Goal: Task Accomplishment & Management: Manage account settings

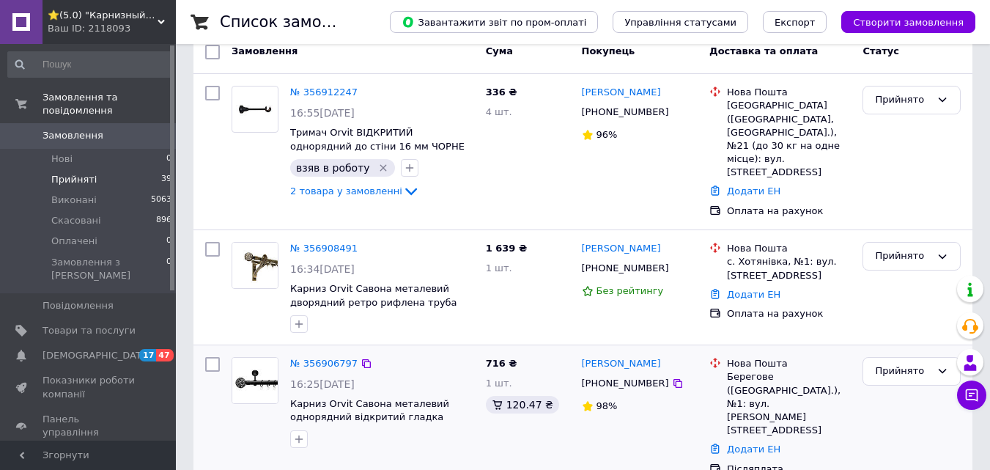
scroll to position [220, 0]
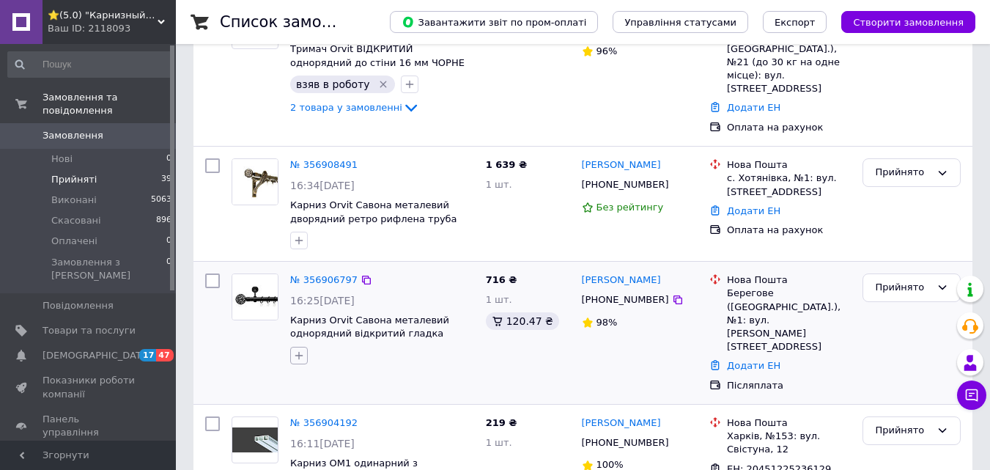
click at [303, 349] on icon "button" at bounding box center [299, 355] width 12 height 12
type input "взя"
click at [331, 441] on label "взялА в роботу" at bounding box center [351, 446] width 75 height 11
checkbox input "true"
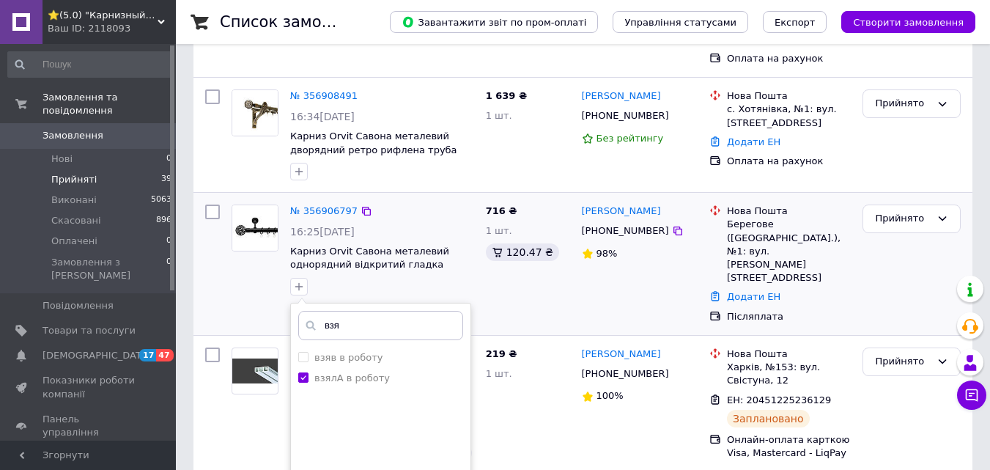
scroll to position [366, 0]
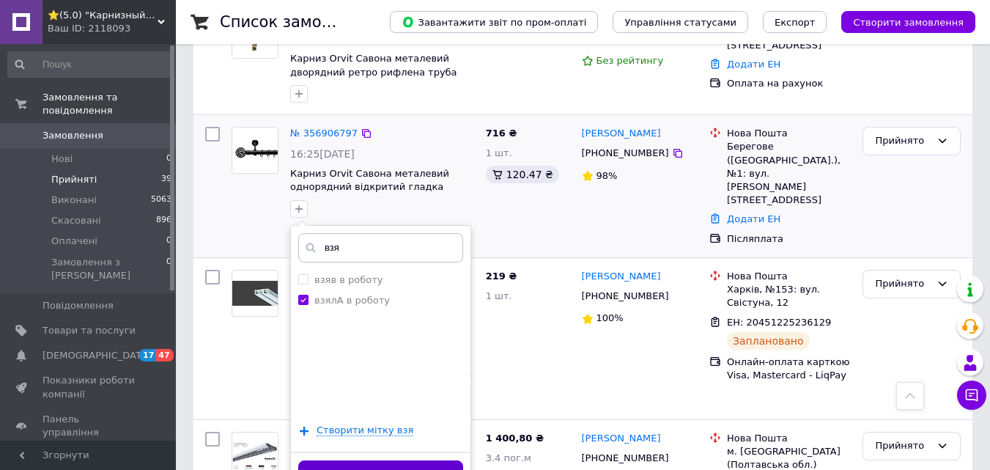
click at [415, 460] on button "Додати мітку" at bounding box center [380, 474] width 165 height 29
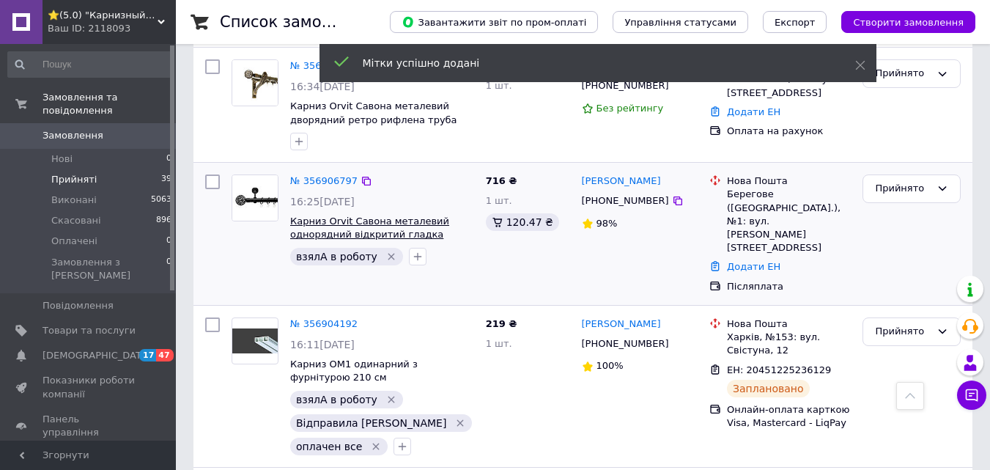
scroll to position [293, 0]
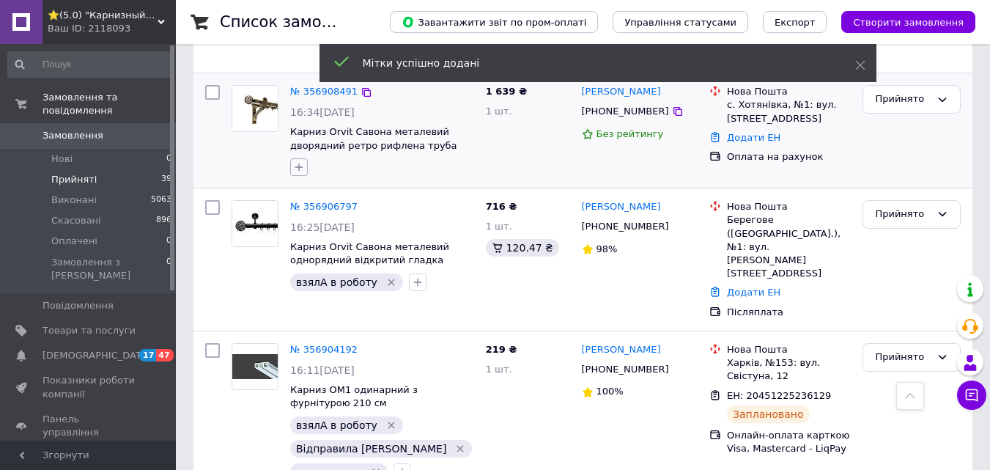
click at [300, 161] on icon "button" at bounding box center [299, 167] width 12 height 12
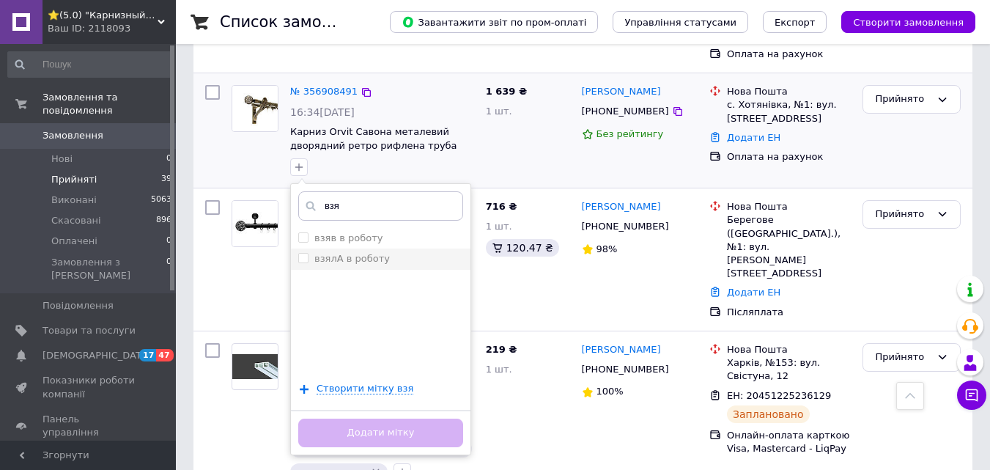
type input "взя"
click at [359, 248] on li "взялА в роботу" at bounding box center [380, 258] width 179 height 21
checkbox input "true"
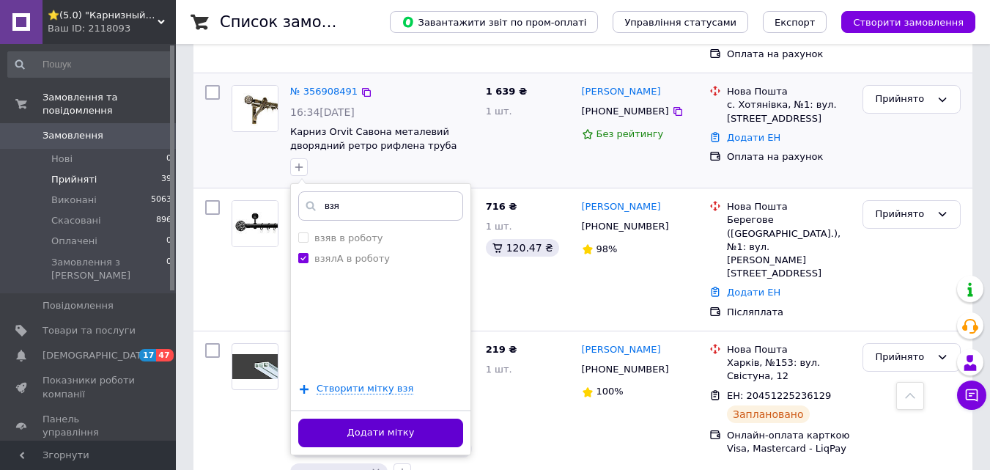
click at [425, 418] on button "Додати мітку" at bounding box center [380, 432] width 165 height 29
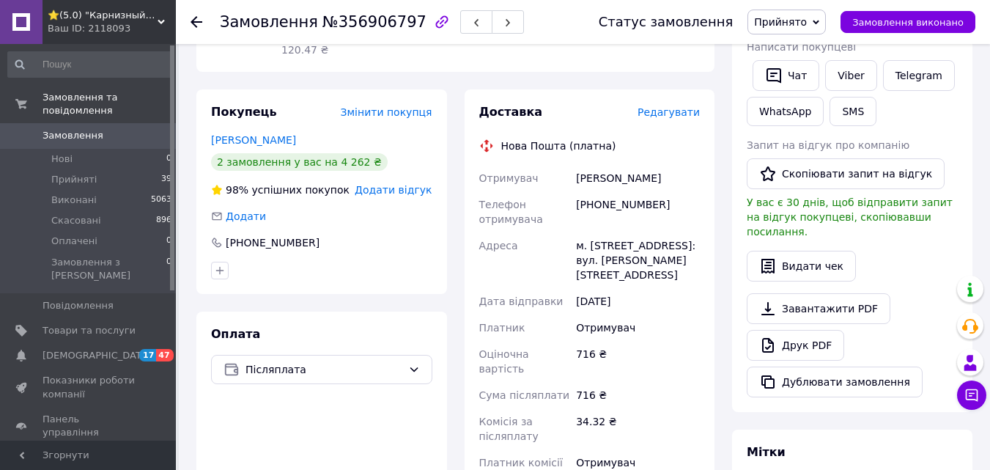
scroll to position [440, 0]
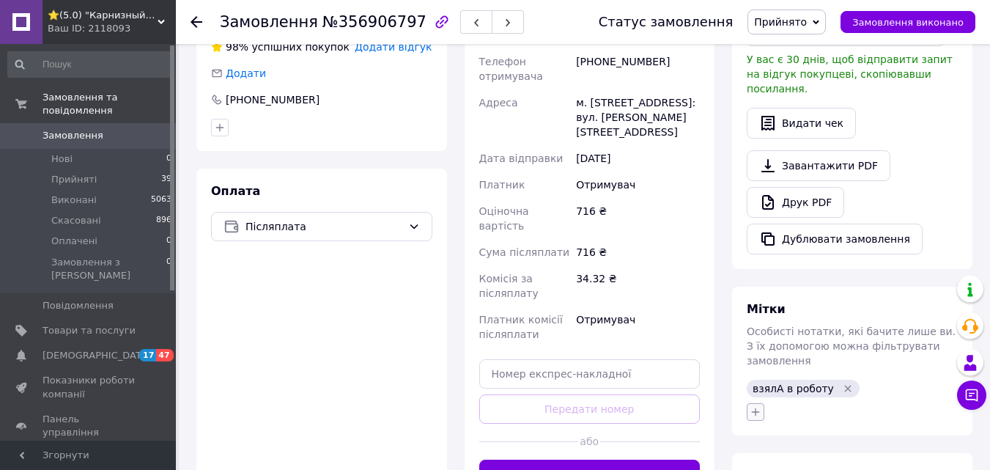
click at [752, 406] on icon "button" at bounding box center [755, 412] width 12 height 12
click at [905, 377] on div "взялА в роботу   + 00-00000387 - 3 шт 00-00007003 - 1шт 00-00007004 - 2шт 00-00…" at bounding box center [852, 400] width 217 height 47
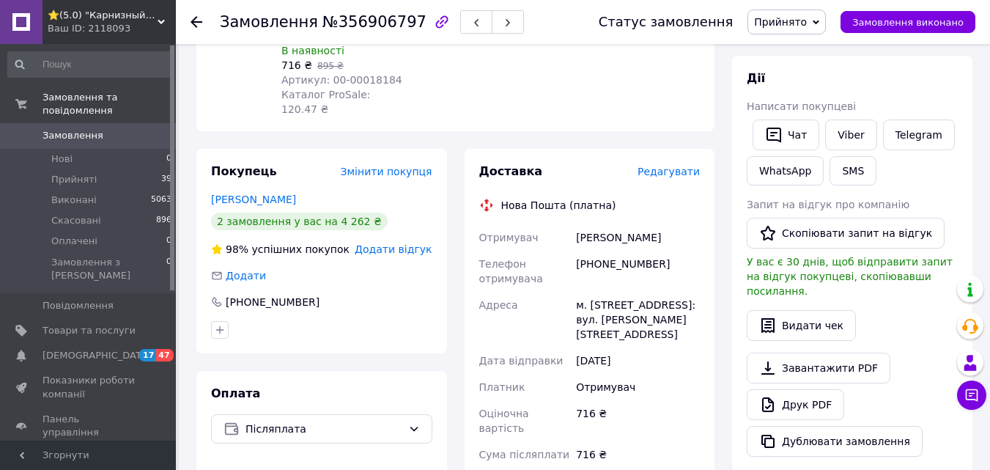
scroll to position [220, 0]
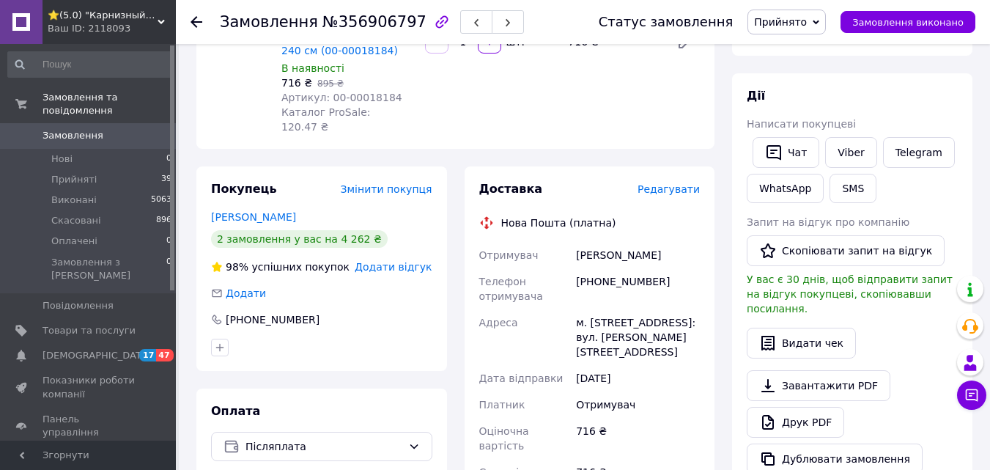
click at [604, 268] on div "[PHONE_NUMBER]" at bounding box center [638, 288] width 130 height 41
copy div "380660900771"
click at [783, 370] on link "Завантажити PDF" at bounding box center [818, 385] width 144 height 31
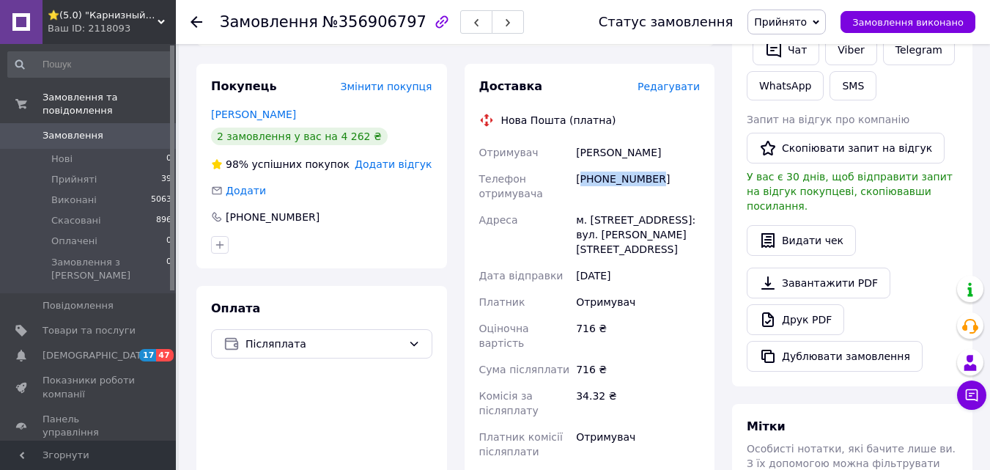
scroll to position [440, 0]
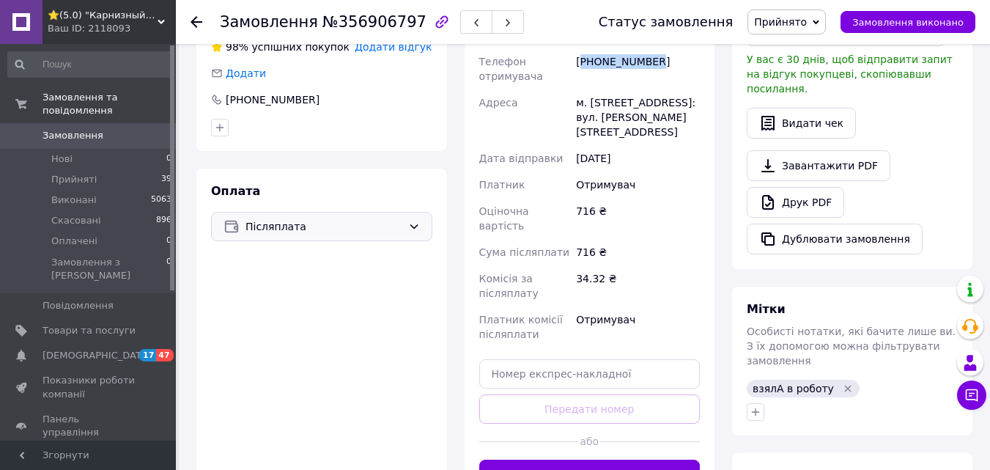
click at [336, 212] on div "Післяплата" at bounding box center [321, 226] width 221 height 29
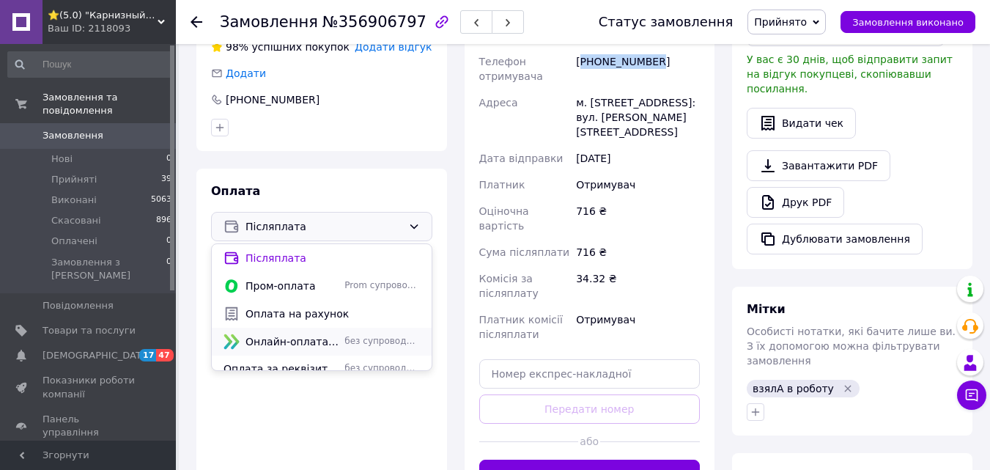
click at [292, 334] on span "Онлайн-оплата карткою Visa, Mastercard - LiqPay" at bounding box center [291, 341] width 93 height 15
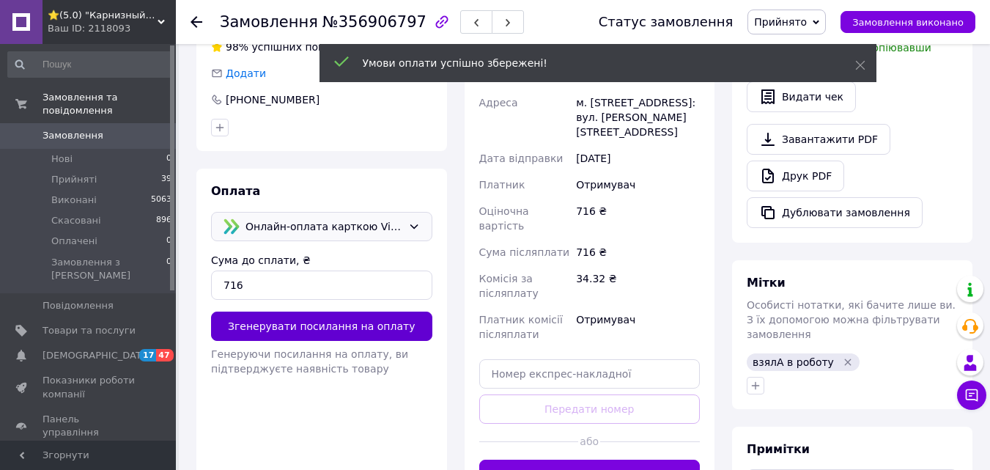
click at [292, 313] on button "Згенерувати посилання на оплату" at bounding box center [321, 325] width 221 height 29
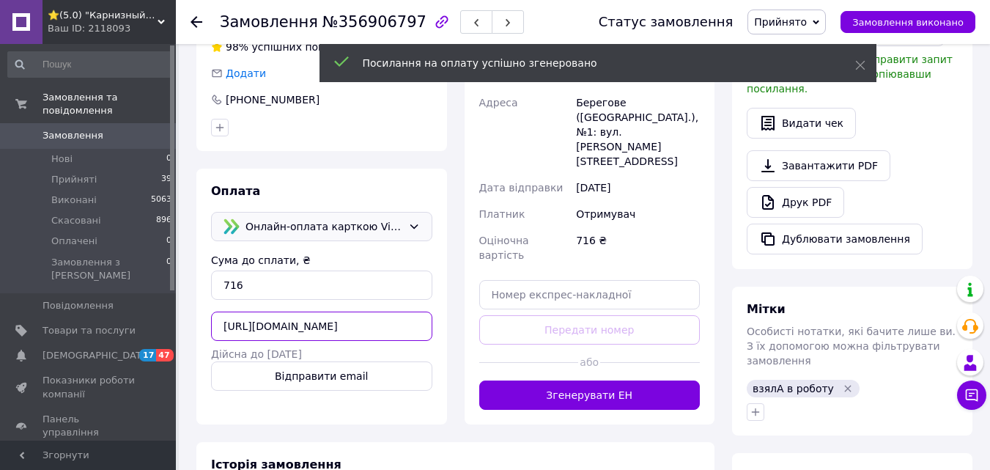
click at [292, 314] on input "https://www.liqpay.ua/apipay/invoice/invoice_1755007255057886_67967122_lKyQClIY…" at bounding box center [321, 325] width 221 height 29
click at [292, 313] on input "https://www.liqpay.ua/apipay/invoice/invoice_1755007255057886_67967122_lKyQClIY…" at bounding box center [321, 325] width 221 height 29
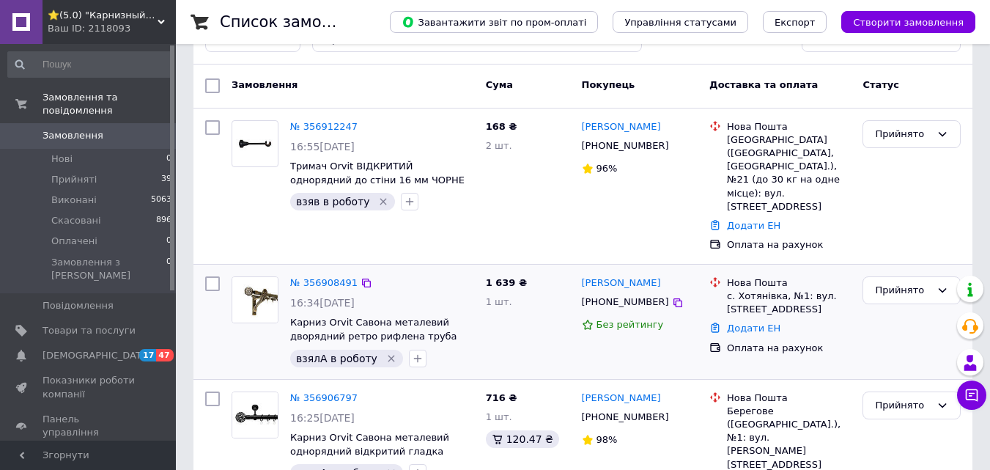
scroll to position [147, 0]
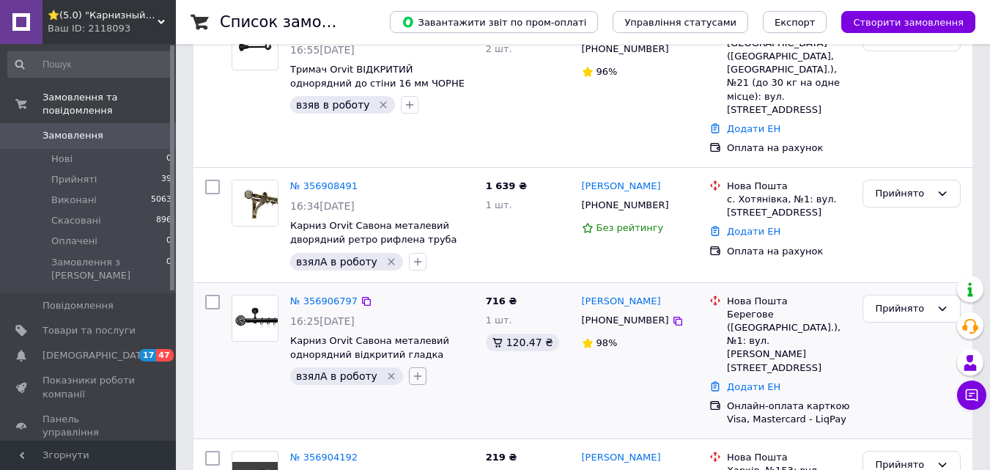
click at [412, 370] on icon "button" at bounding box center [418, 376] width 12 height 12
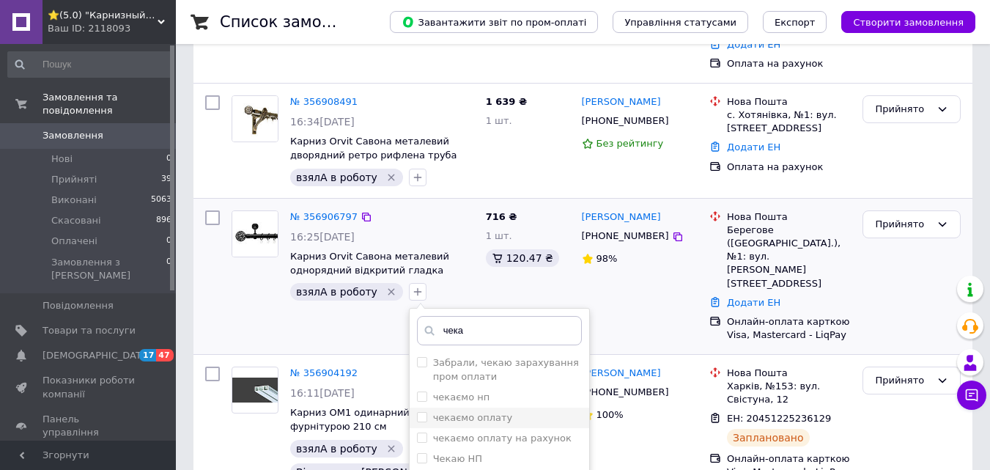
scroll to position [293, 0]
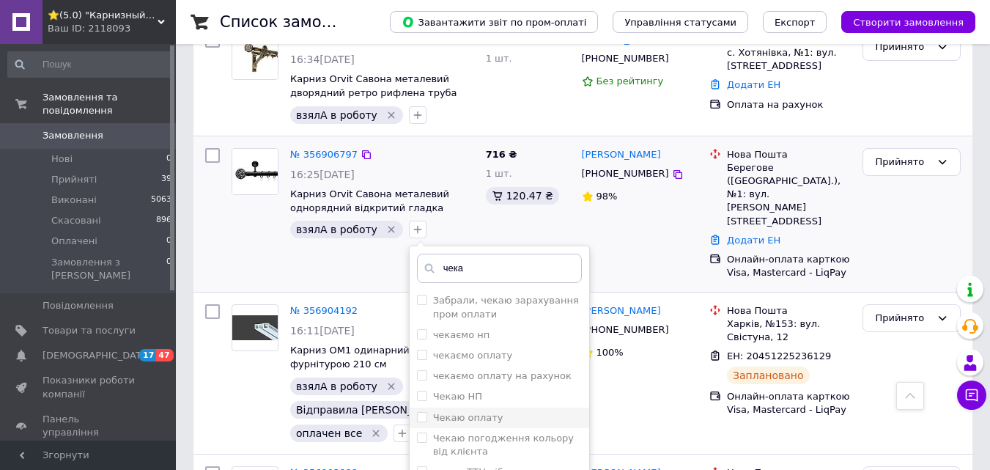
type input "чека"
click at [479, 412] on label "Чекаю оплату" at bounding box center [468, 417] width 70 height 11
checkbox input "true"
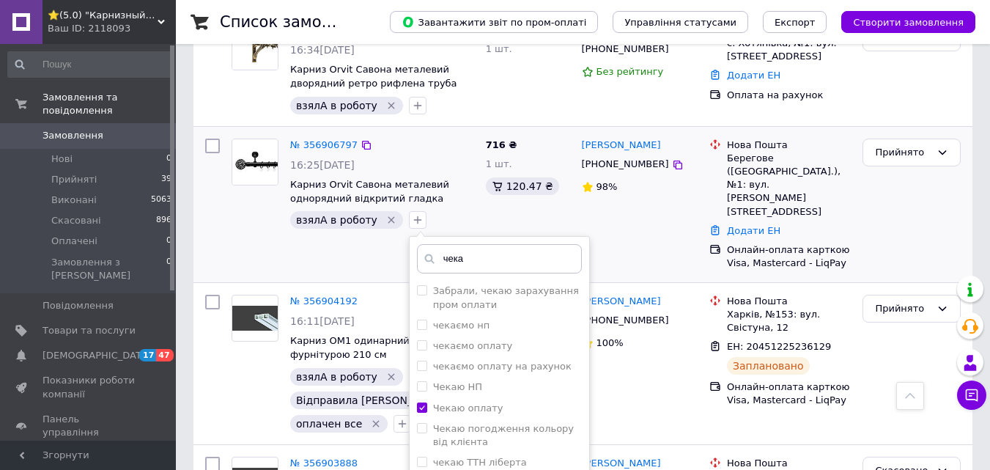
scroll to position [440, 0]
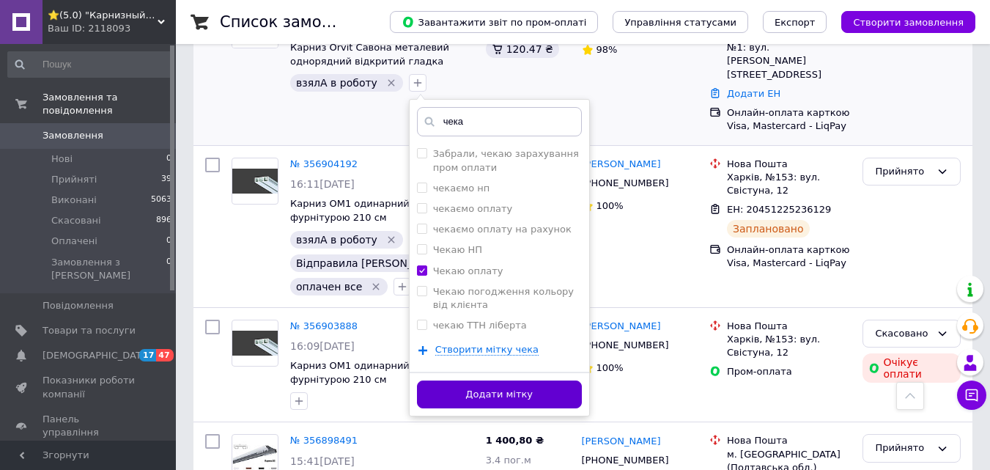
click at [530, 380] on button "Додати мітку" at bounding box center [499, 394] width 165 height 29
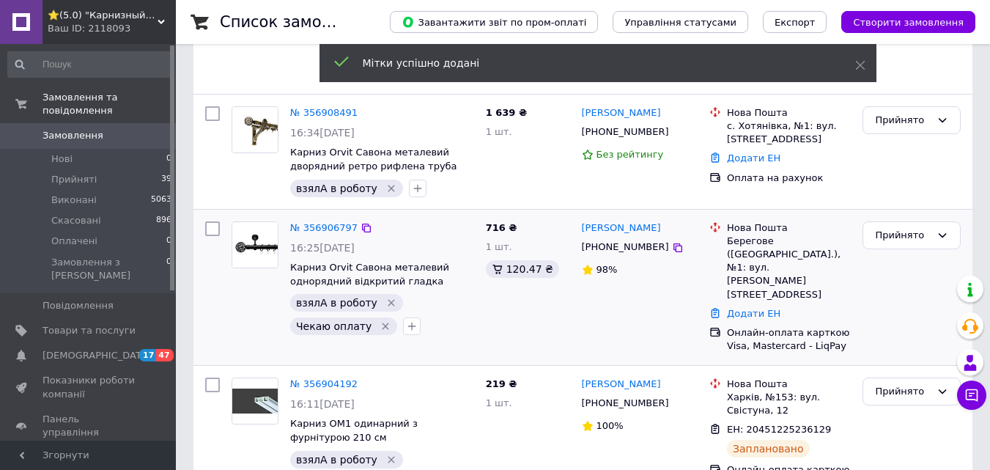
scroll to position [147, 0]
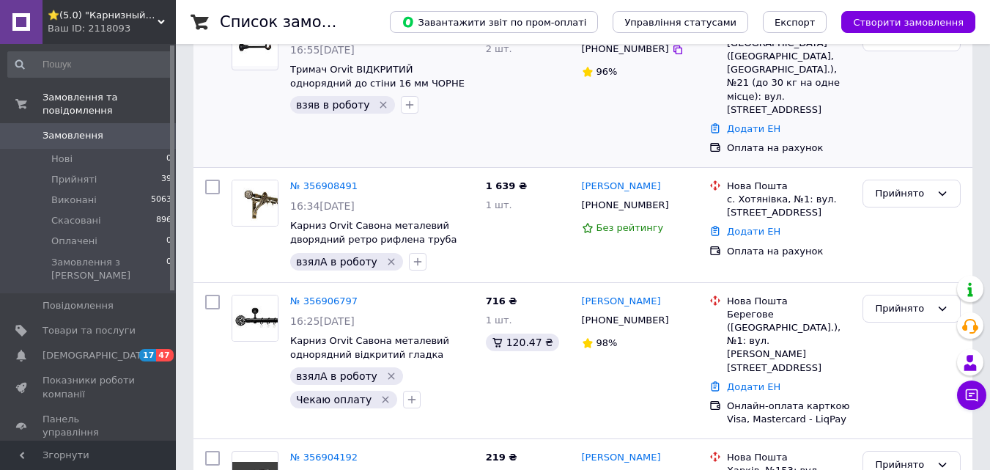
click at [664, 97] on div "Марина Каширіна +380955404553 96%" at bounding box center [640, 90] width 128 height 144
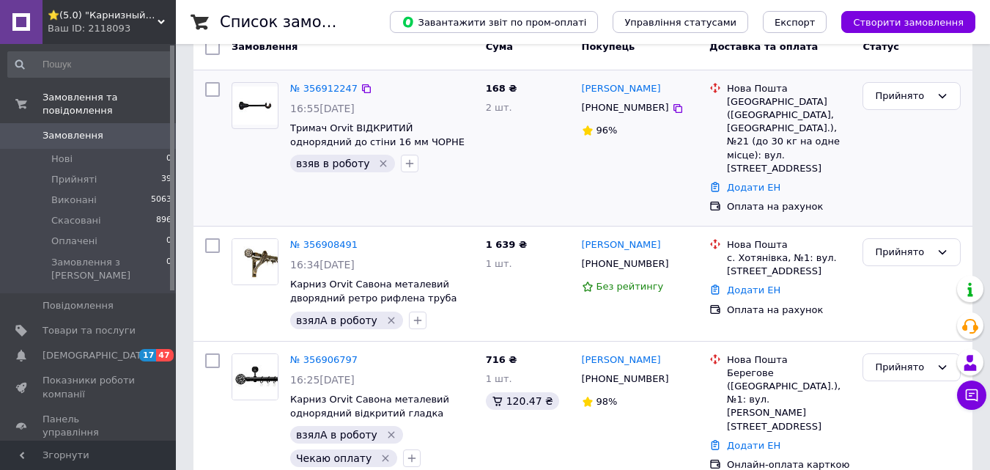
scroll to position [220, 0]
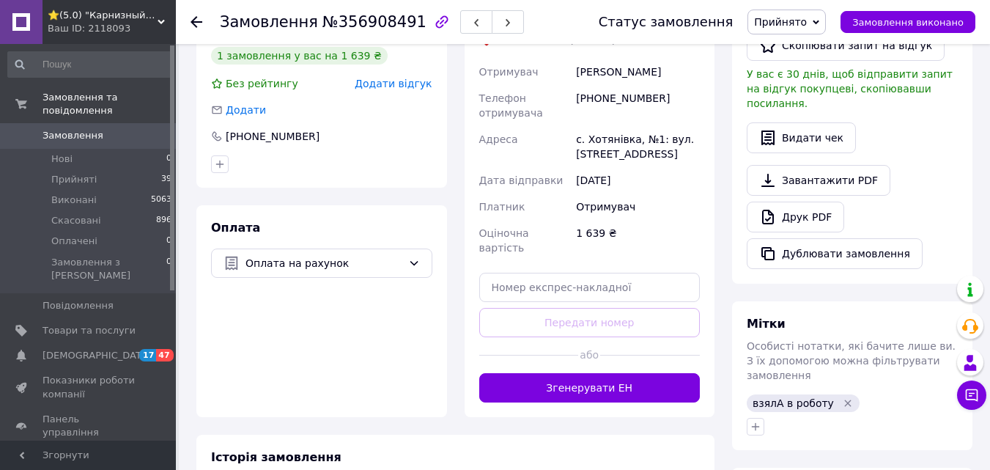
scroll to position [293, 0]
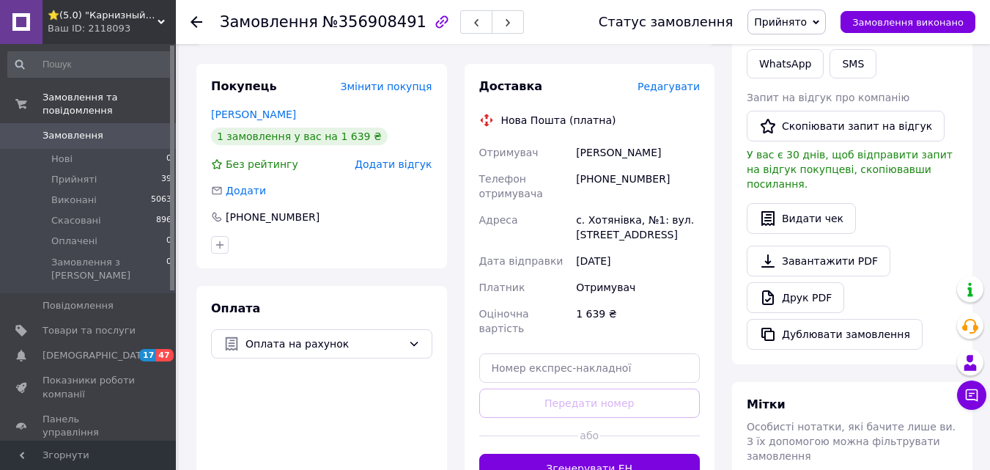
click at [609, 176] on div "[PHONE_NUMBER]" at bounding box center [638, 186] width 130 height 41
copy div "380631768724"
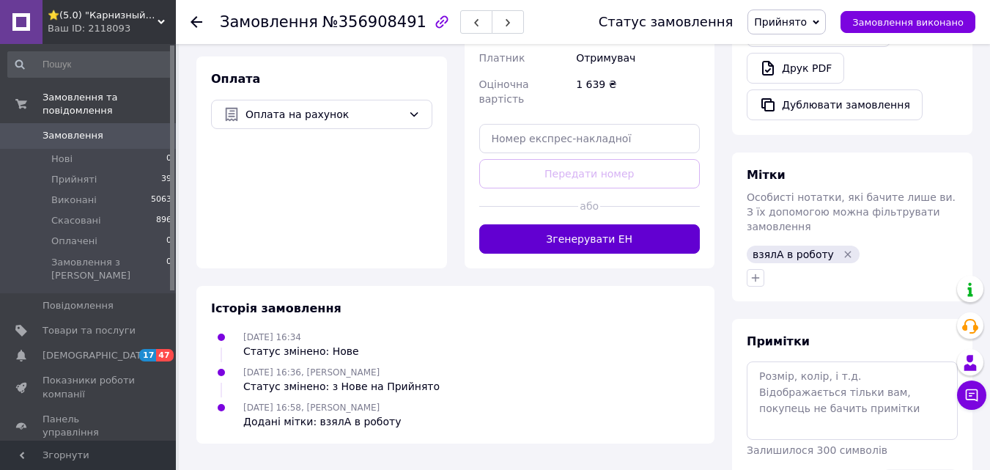
scroll to position [554, 0]
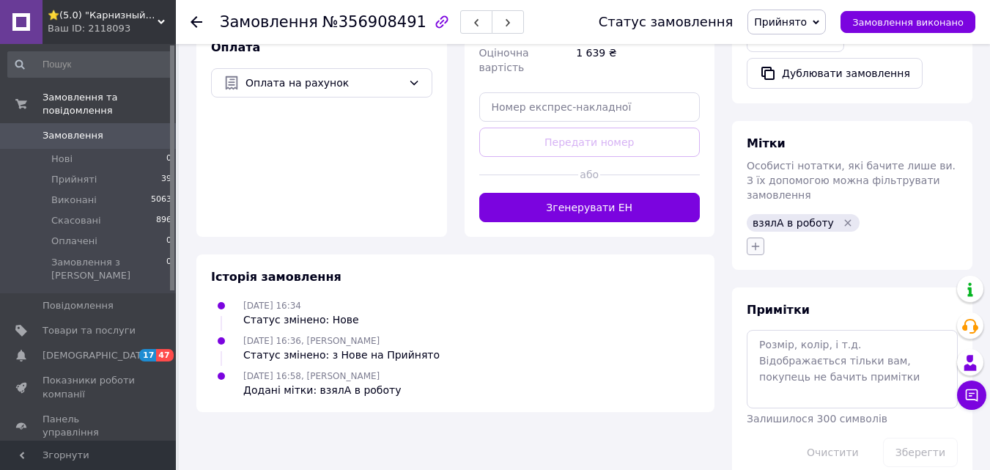
click at [754, 240] on icon "button" at bounding box center [755, 246] width 12 height 12
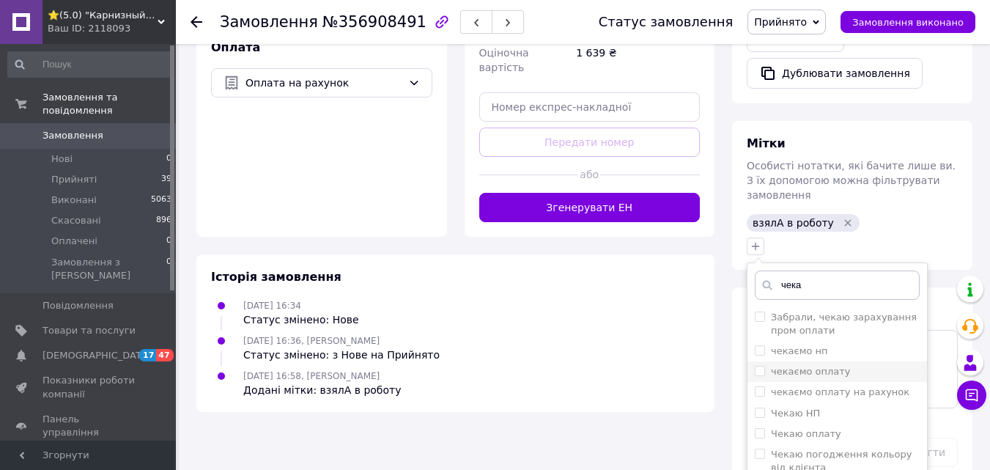
type input "чека"
click at [792, 361] on li "чекаємо оплату" at bounding box center [836, 371] width 179 height 21
checkbox input "true"
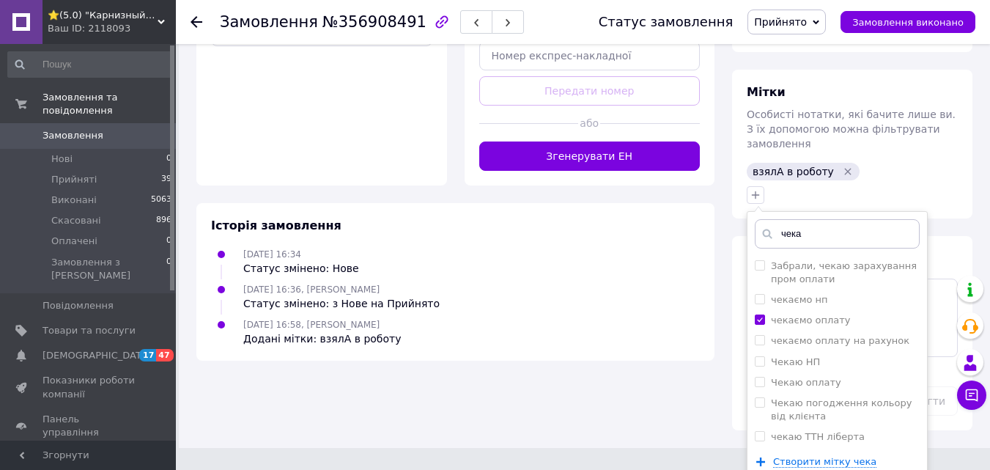
scroll to position [635, 0]
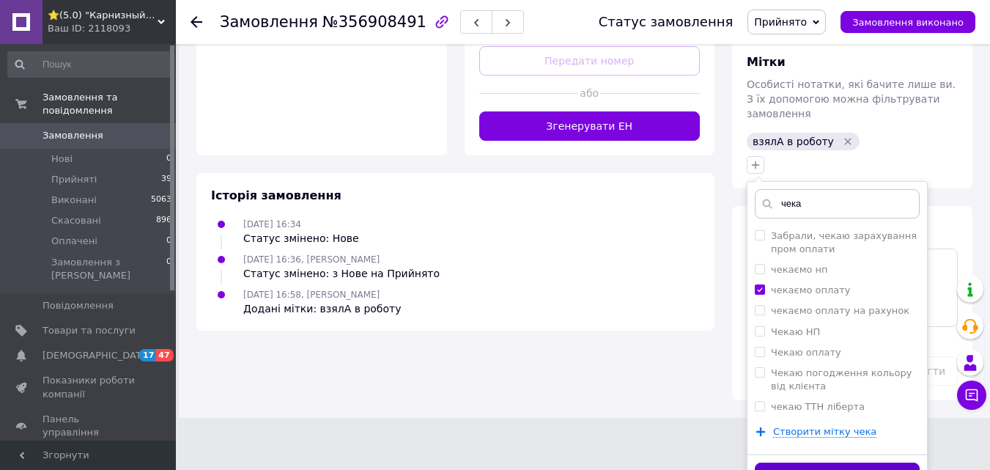
click at [892, 462] on button "Додати мітку" at bounding box center [837, 476] width 165 height 29
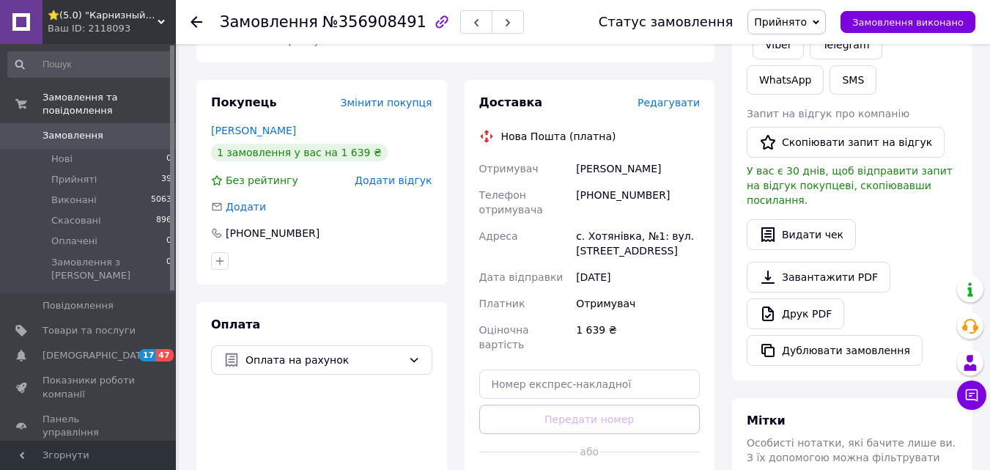
scroll to position [0, 0]
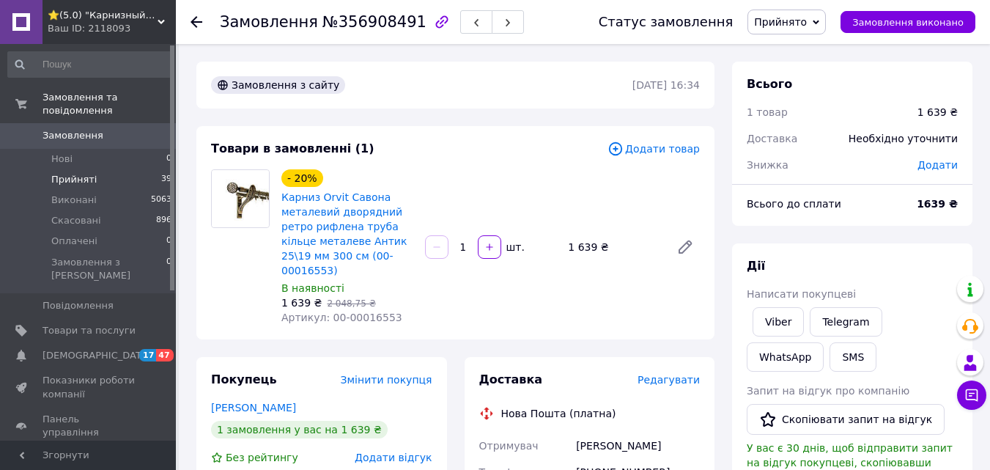
click at [151, 169] on li "Прийняті 39" at bounding box center [90, 179] width 180 height 21
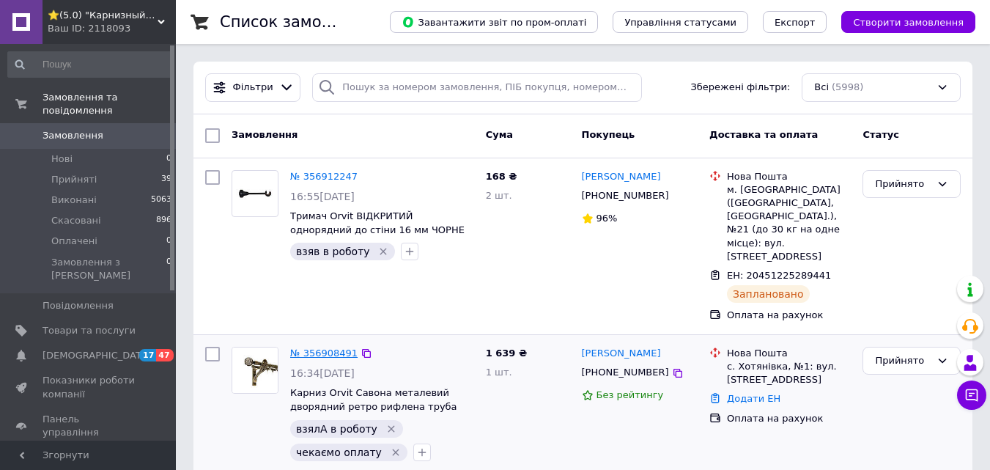
click at [327, 347] on link "№ 356908491" at bounding box center [323, 352] width 67 height 11
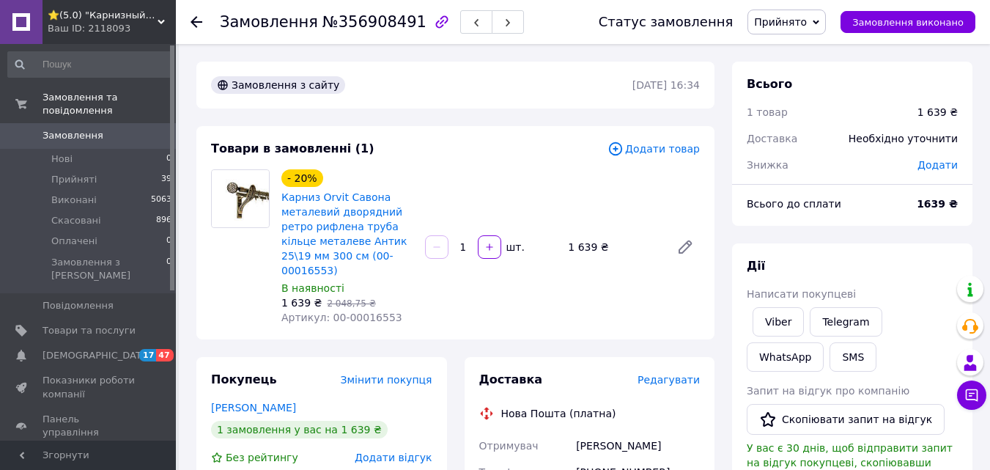
click at [374, 313] on span "Артикул: 00-00016553" at bounding box center [341, 317] width 121 height 12
copy div "Артикул: 00-00016553"
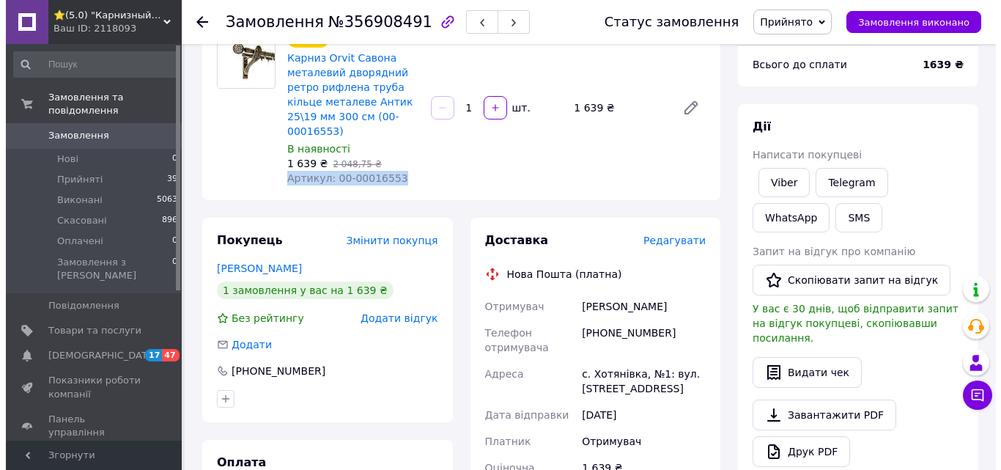
scroll to position [293, 0]
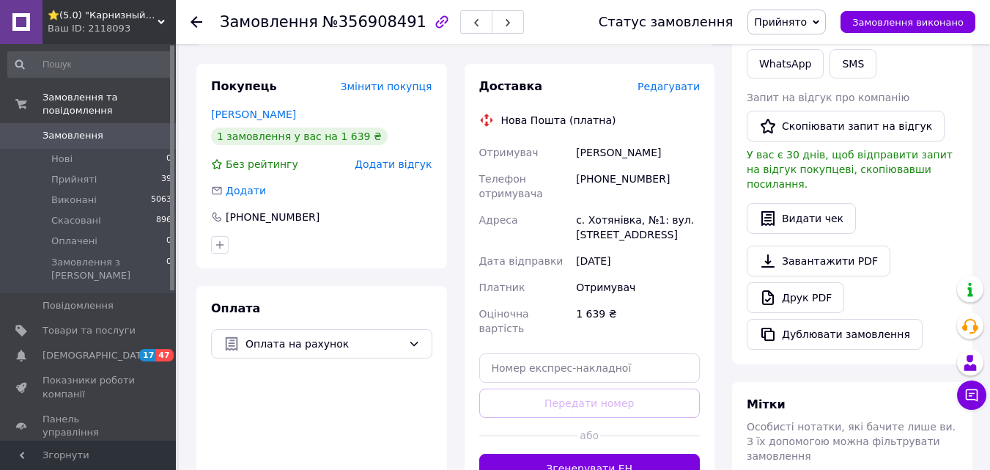
click at [664, 87] on span "Редагувати" at bounding box center [668, 87] width 62 height 12
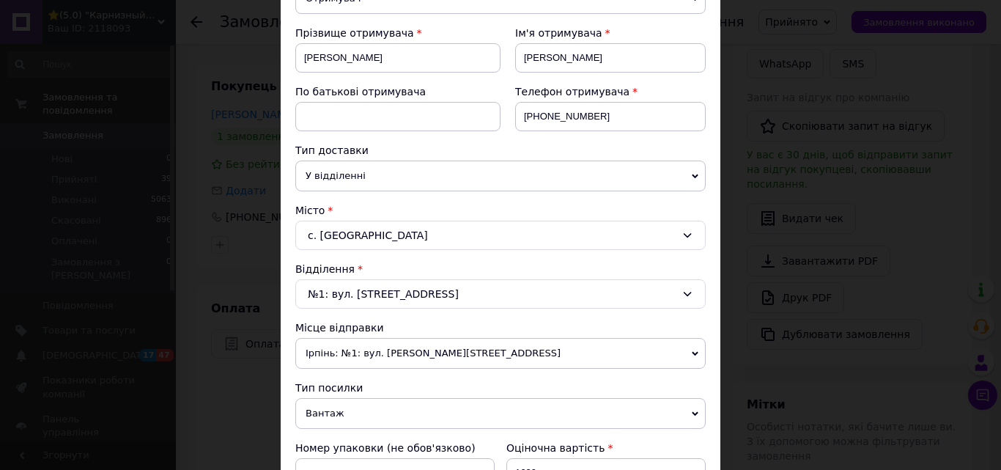
scroll to position [220, 0]
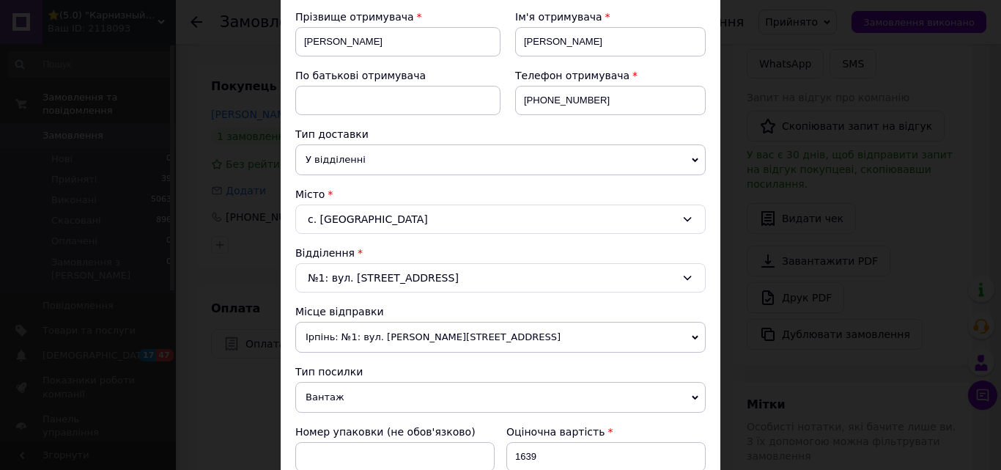
click at [355, 341] on span "Ірпінь: №1: вул. [PERSON_NAME][STREET_ADDRESS]" at bounding box center [500, 337] width 410 height 31
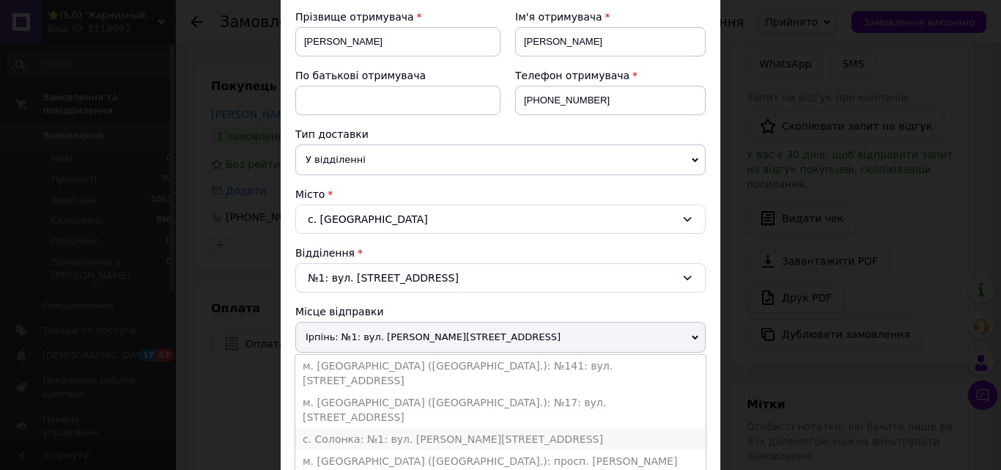
click at [350, 428] on li "с. Солонка: №1: вул. [PERSON_NAME][STREET_ADDRESS]" at bounding box center [500, 439] width 410 height 22
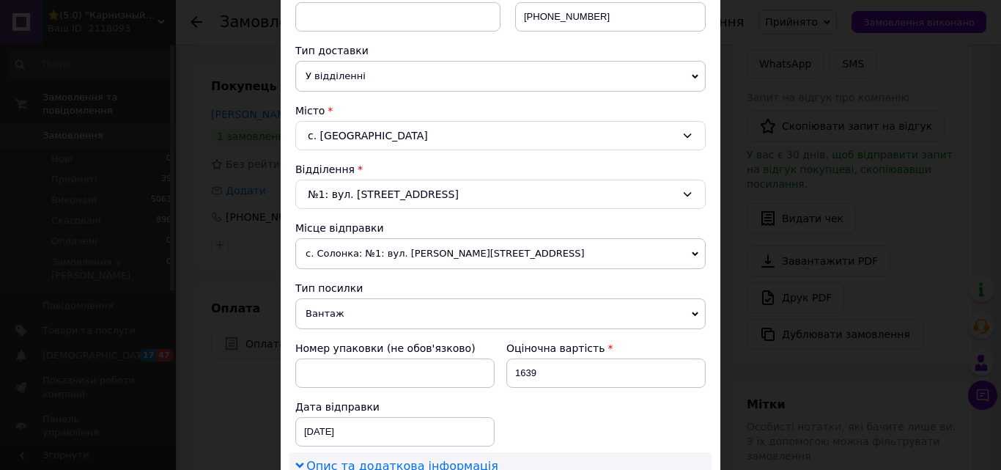
scroll to position [440, 0]
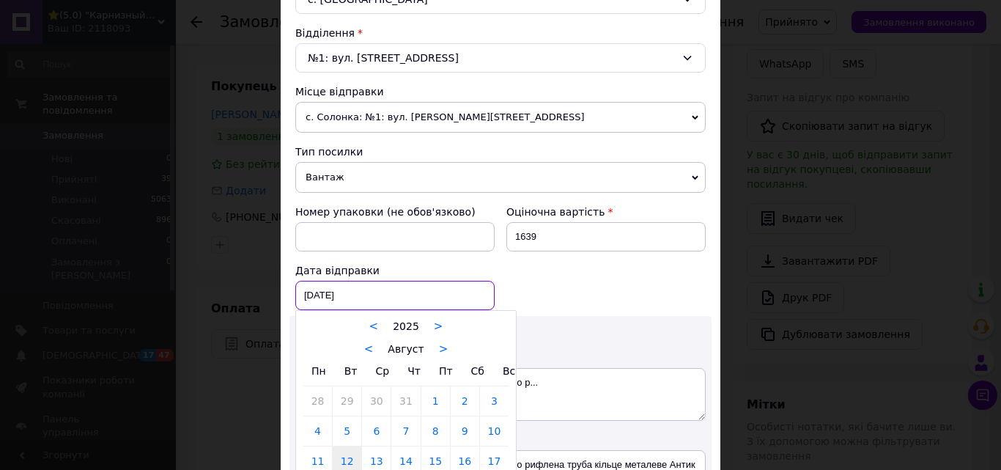
click at [383, 294] on div "12.08.2025 < 2025 > < Август > Пн Вт Ср Чт Пт Сб Вс 28 29 30 31 1 2 3 4 5 6 7 8…" at bounding box center [394, 295] width 199 height 29
click at [378, 458] on link "13" at bounding box center [376, 460] width 29 height 29
type input "13.08.2025"
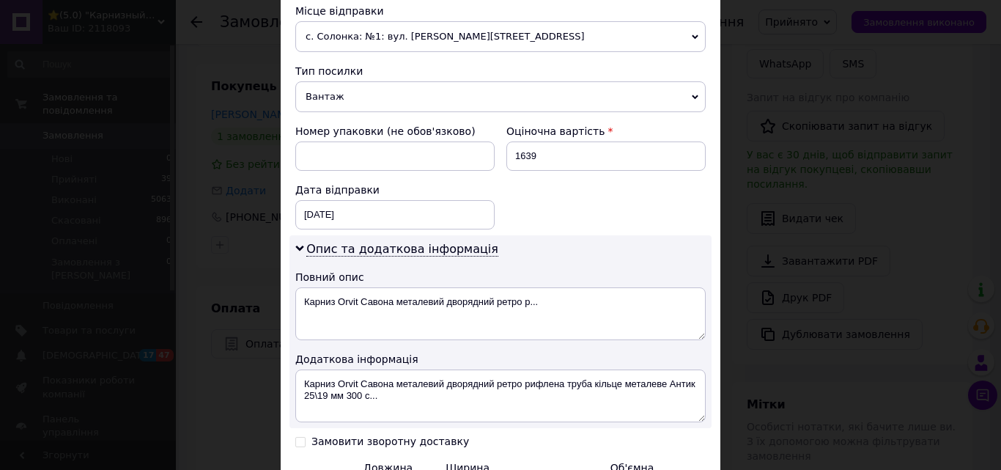
scroll to position [659, 0]
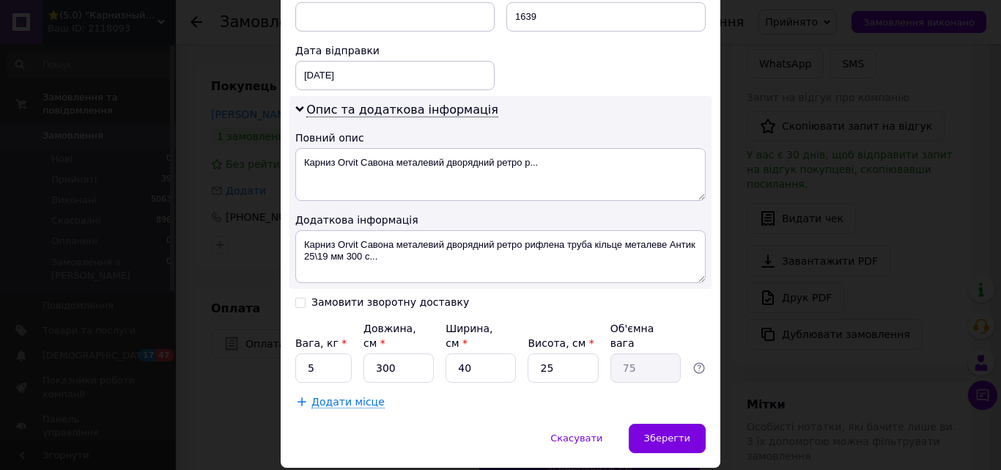
click at [351, 396] on span "Додати місце" at bounding box center [347, 402] width 73 height 12
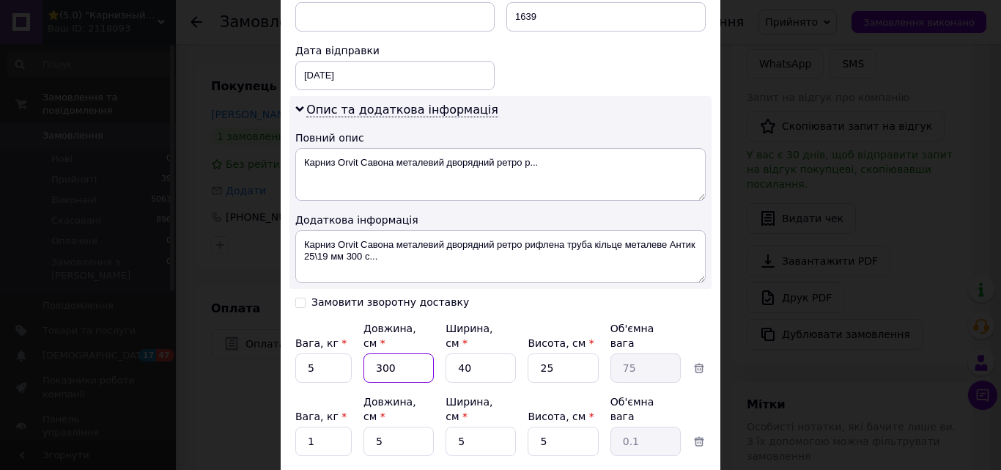
click at [415, 359] on input "300" at bounding box center [398, 367] width 70 height 29
type input "30"
type input "7.5"
type input "3"
type input "0.75"
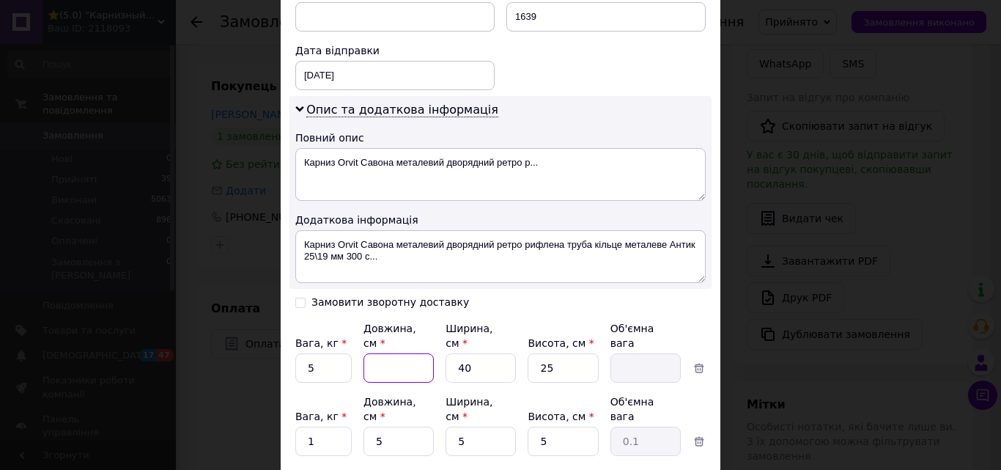
type input "5"
type input "1.25"
type input "5"
click at [333, 355] on input "5" at bounding box center [323, 367] width 56 height 29
type input "1"
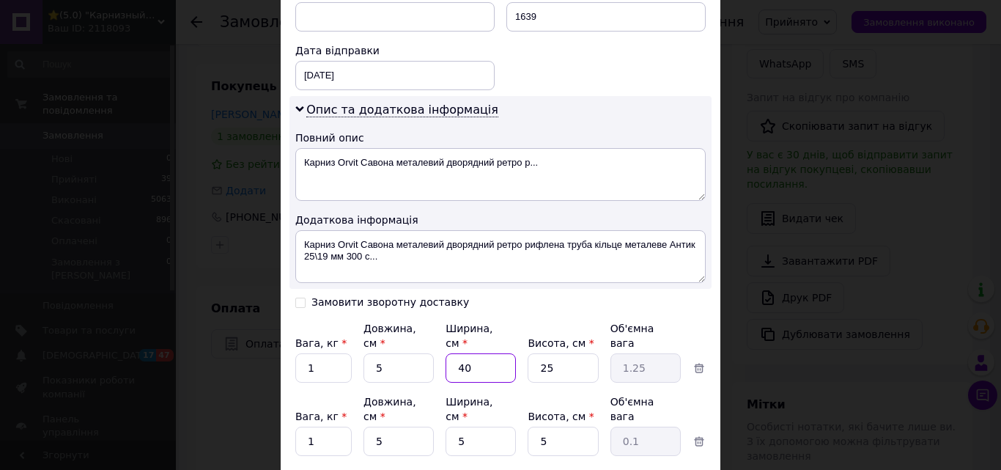
click at [486, 353] on input "40" at bounding box center [480, 367] width 70 height 29
type input "4"
type input "0.13"
type input "5"
type input "0.16"
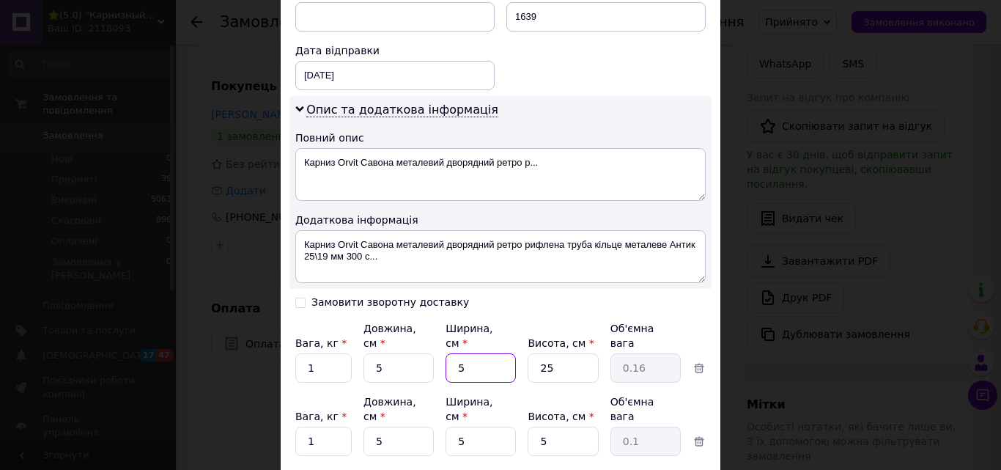
type input "5"
click at [547, 354] on input "25" at bounding box center [562, 367] width 70 height 29
type input "5"
type input "0.1"
type input "5"
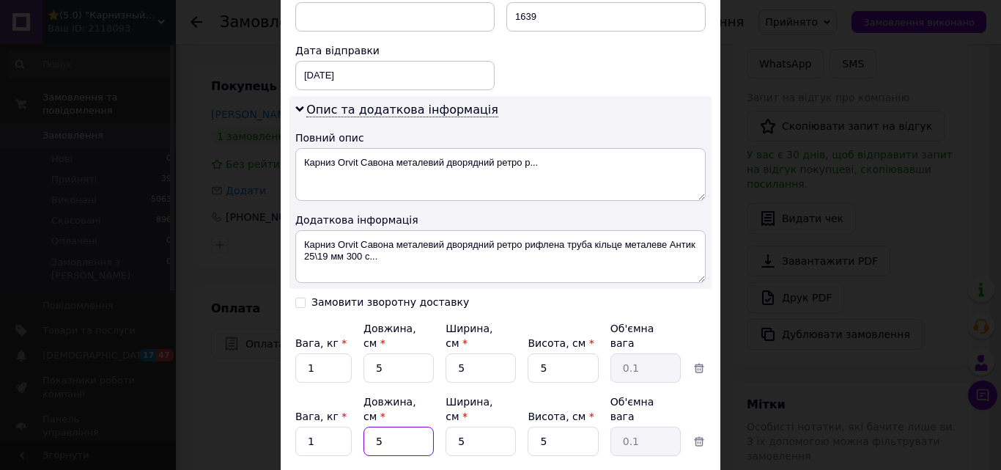
click at [403, 382] on input "5" at bounding box center [398, 367] width 70 height 29
type input "3"
type input "0.1"
type input "30"
type input "0.19"
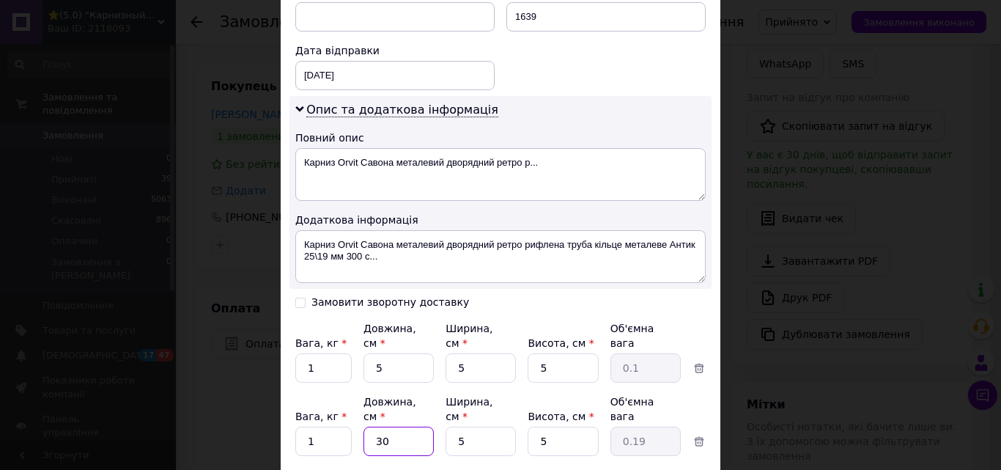
type input "300"
type input "1.88"
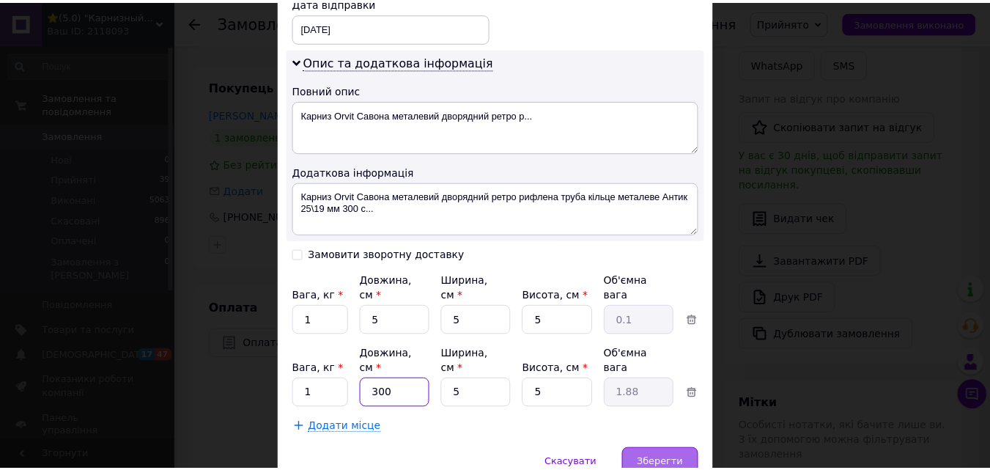
scroll to position [752, 0]
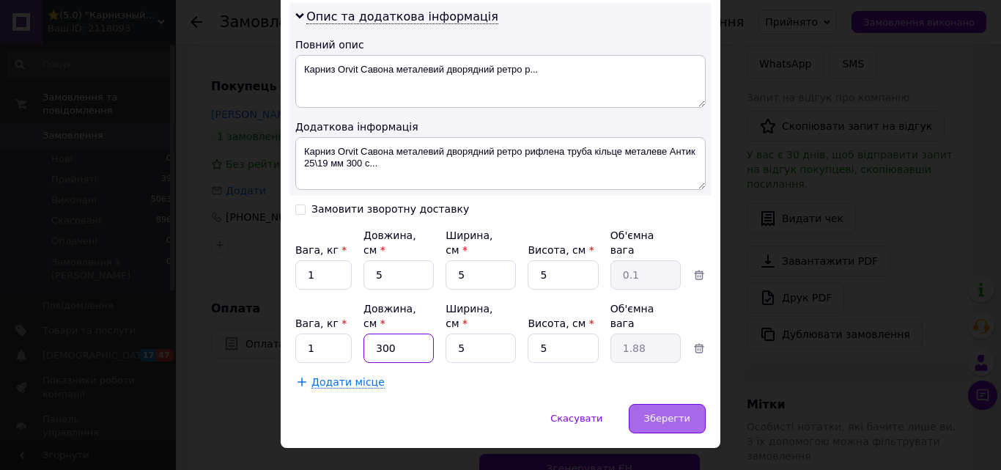
type input "300"
click at [675, 404] on div "Зберегти" at bounding box center [667, 418] width 77 height 29
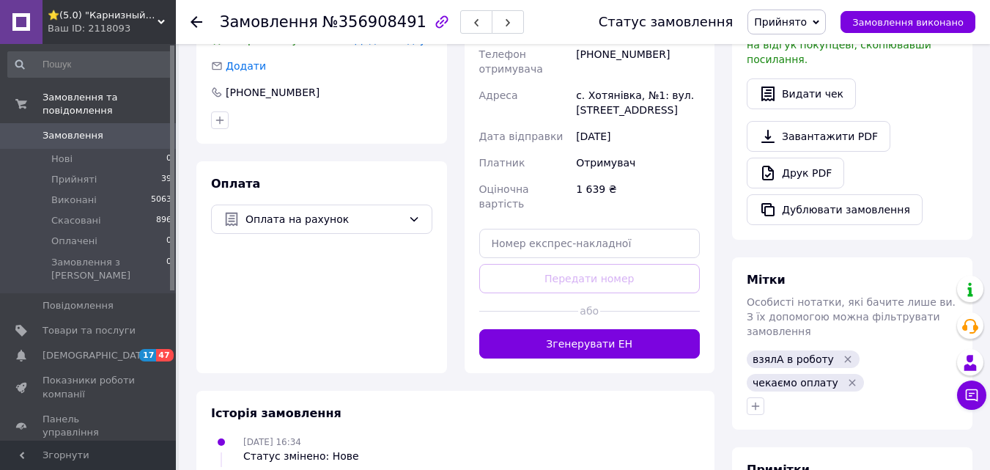
scroll to position [440, 0]
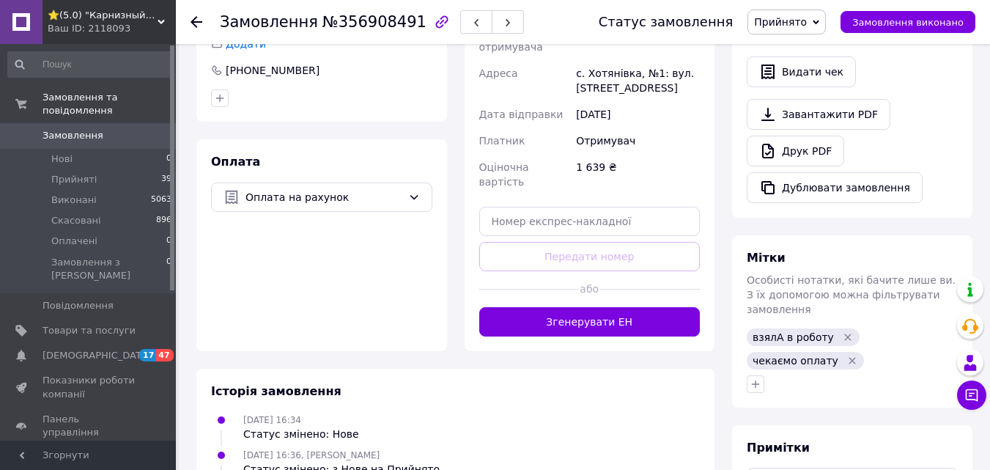
click at [846, 355] on icon "Видалити мітку" at bounding box center [852, 361] width 12 height 12
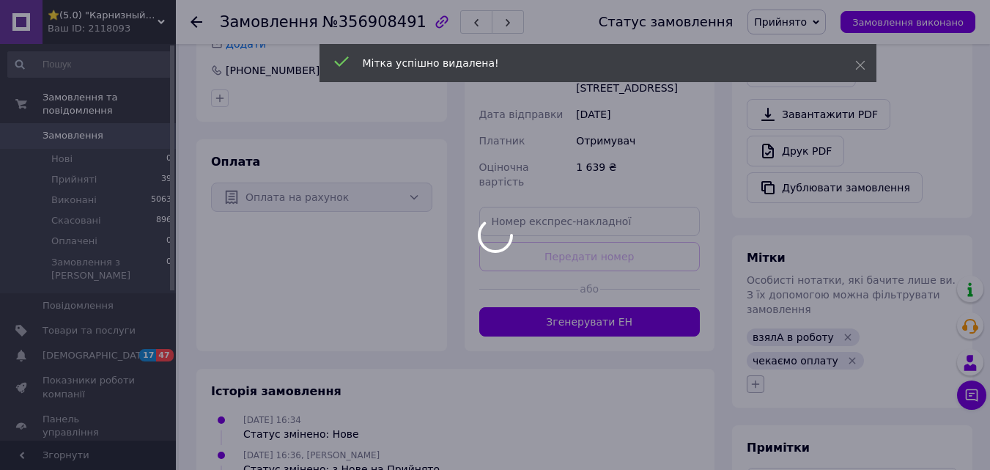
click at [757, 352] on div at bounding box center [495, 235] width 990 height 470
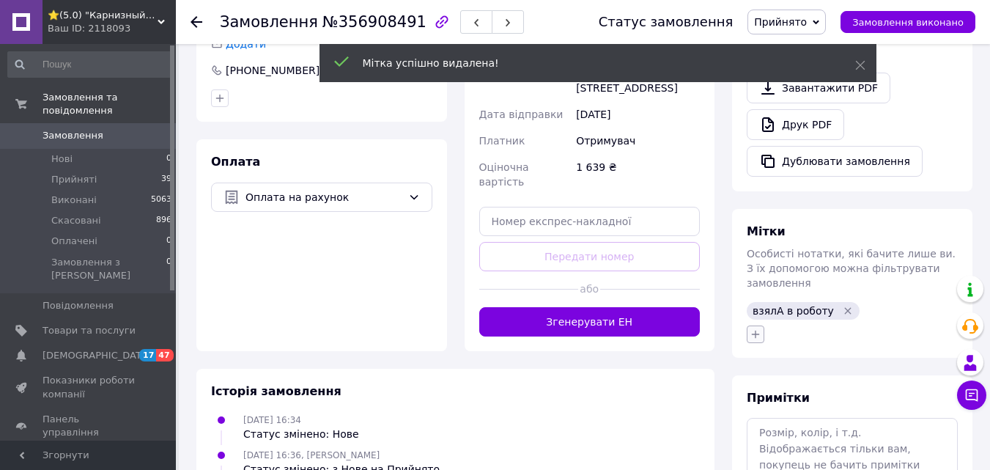
click at [755, 328] on icon "button" at bounding box center [755, 334] width 12 height 12
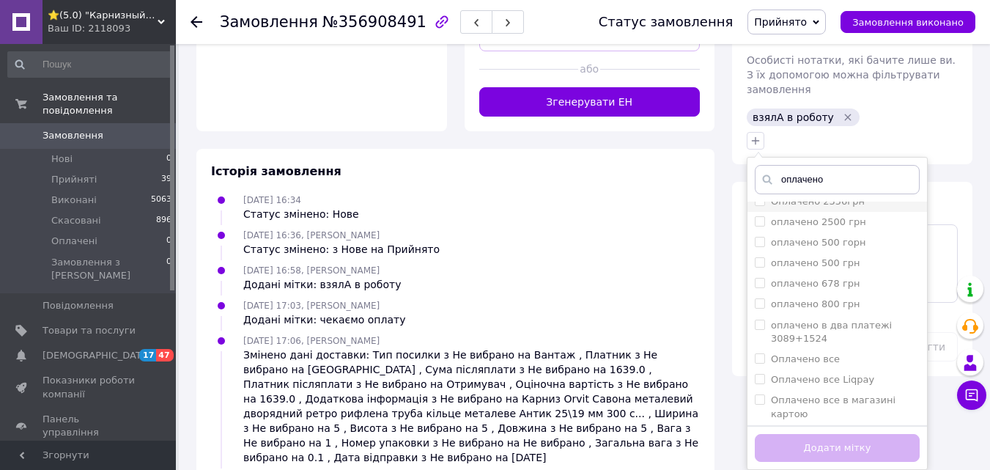
scroll to position [124, 0]
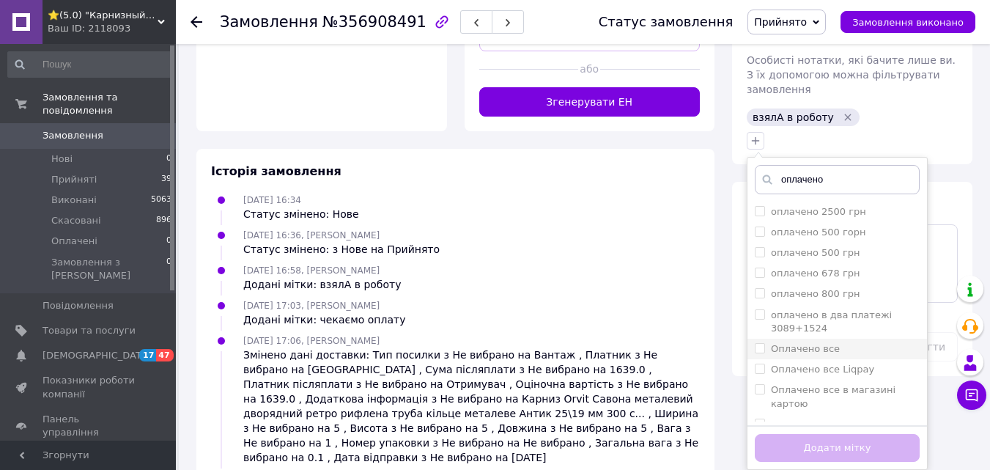
type input "оплачено"
click at [825, 343] on label "Оплачено все" at bounding box center [805, 348] width 69 height 11
checkbox input "true"
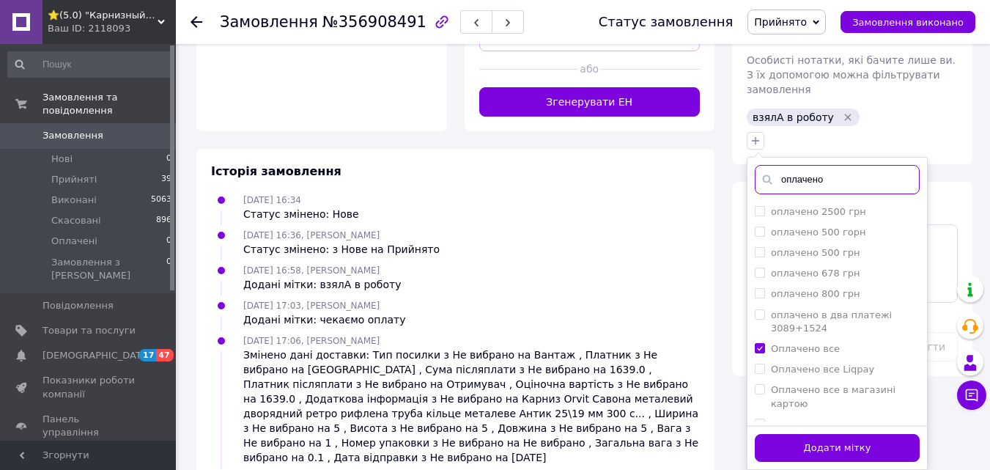
click at [845, 165] on input "оплачено" at bounding box center [837, 179] width 165 height 29
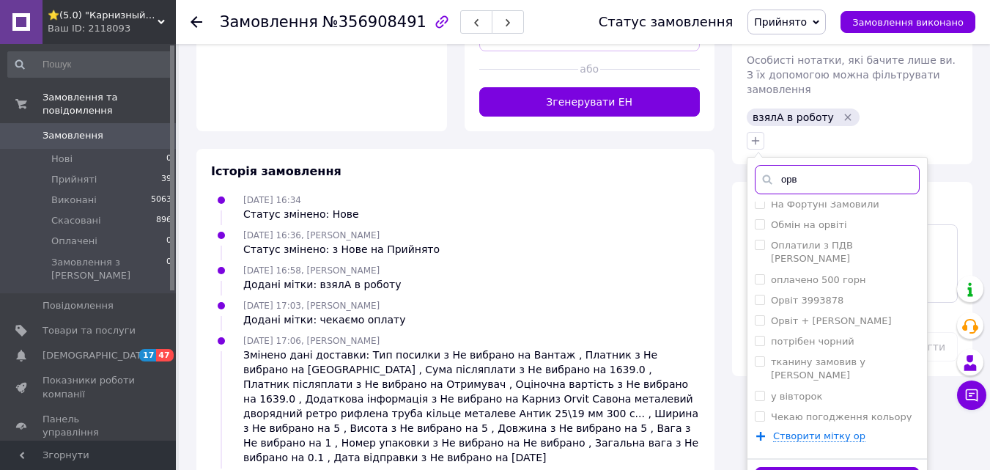
scroll to position [0, 0]
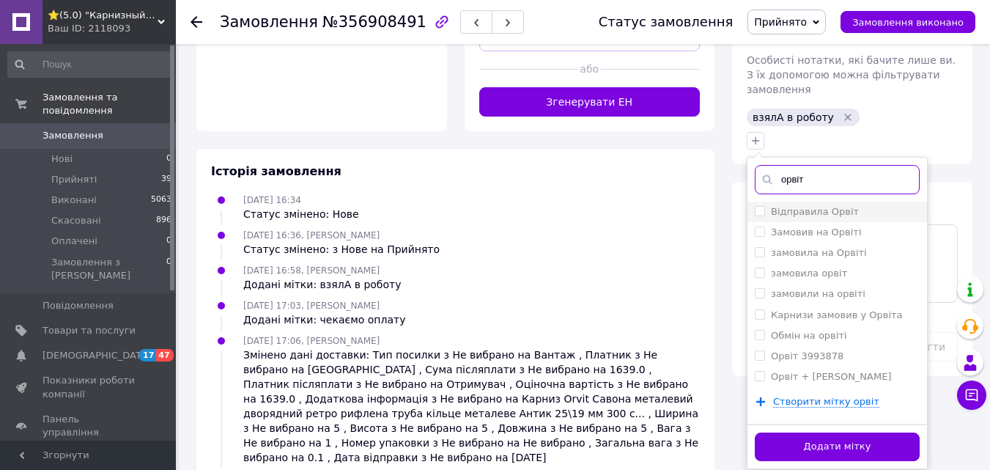
type input "орвіт"
click at [832, 201] on li "Відправила Орвіт" at bounding box center [836, 211] width 179 height 21
checkbox input "true"
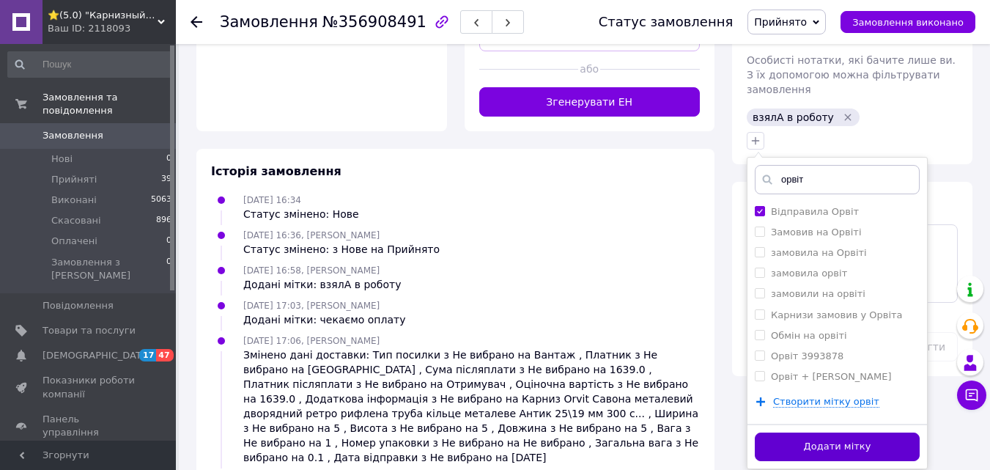
click at [848, 432] on button "Додати мітку" at bounding box center [837, 446] width 165 height 29
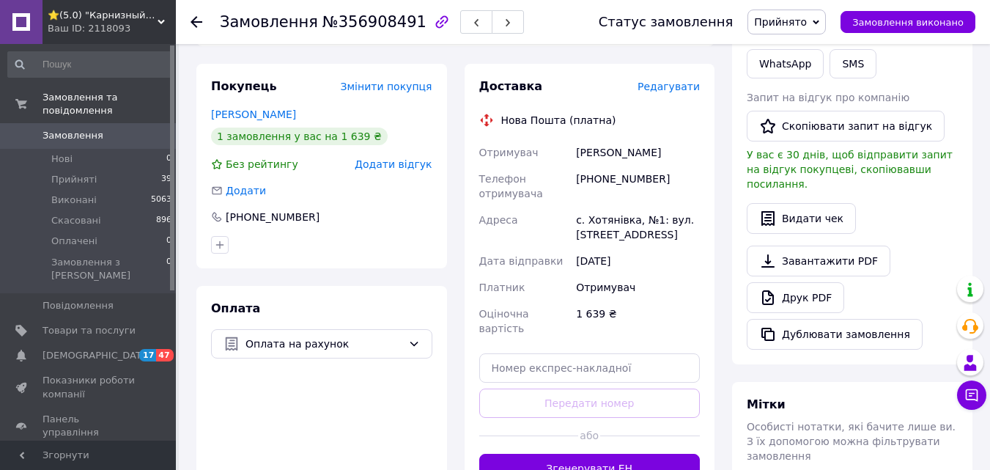
scroll to position [513, 0]
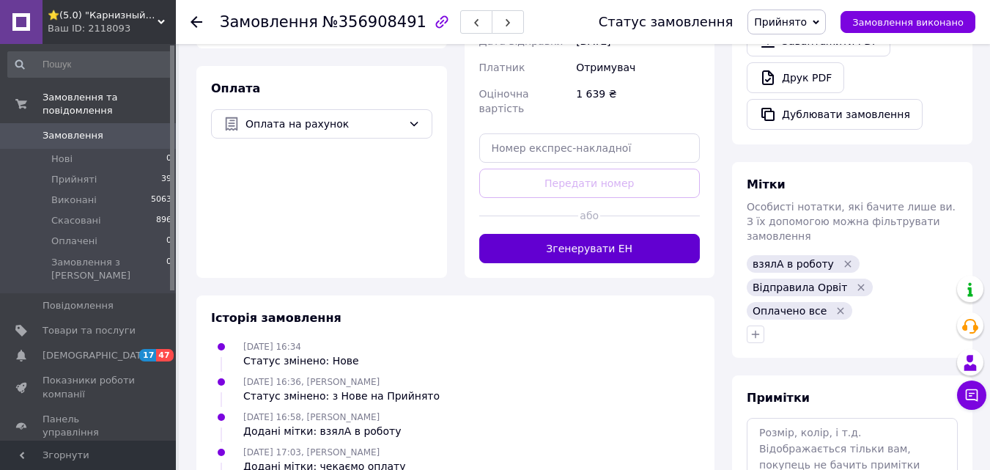
click at [597, 234] on button "Згенерувати ЕН" at bounding box center [589, 248] width 221 height 29
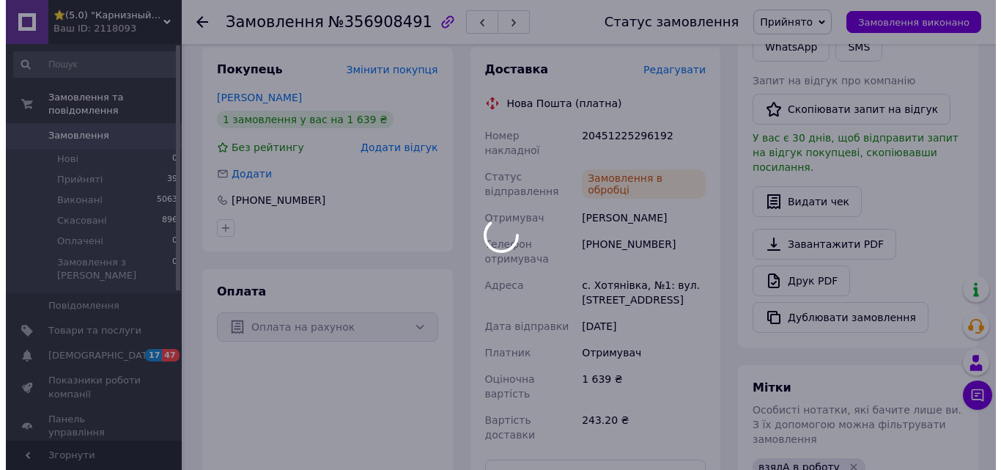
scroll to position [293, 0]
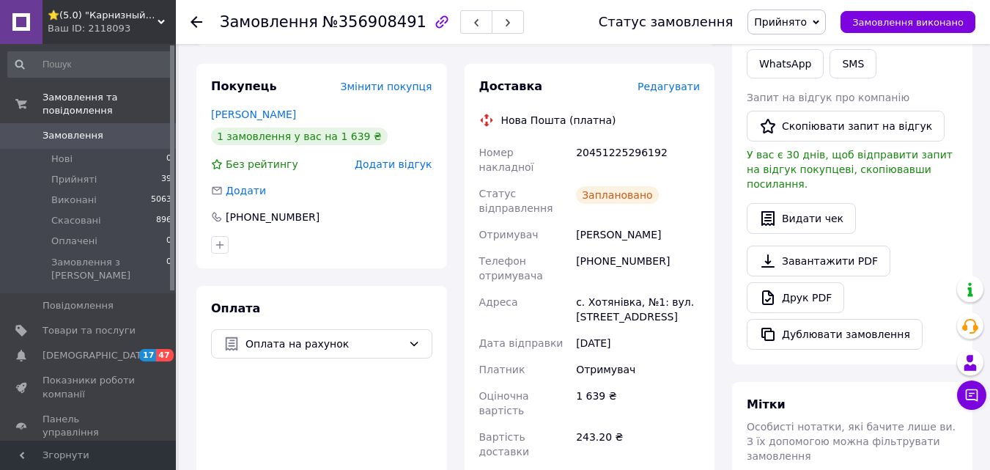
click at [675, 86] on span "Редагувати" at bounding box center [668, 87] width 62 height 12
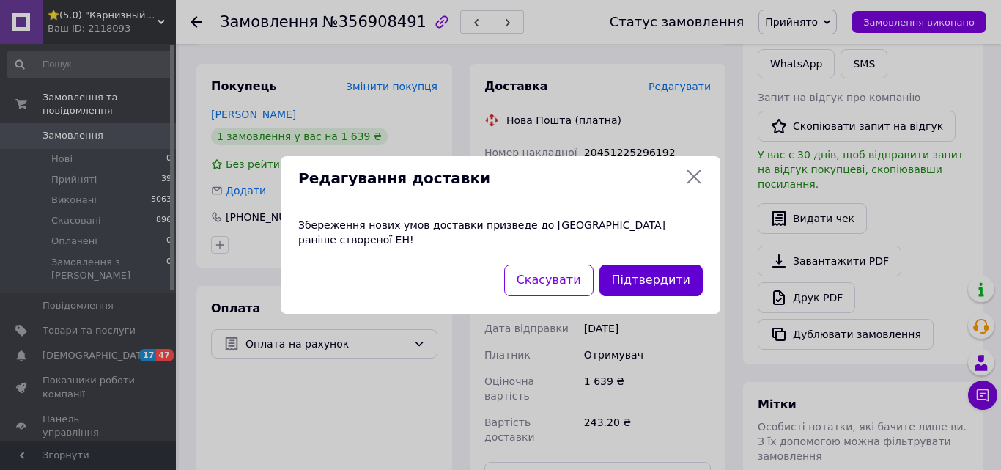
click at [684, 277] on button "Підтвердити" at bounding box center [650, 280] width 103 height 32
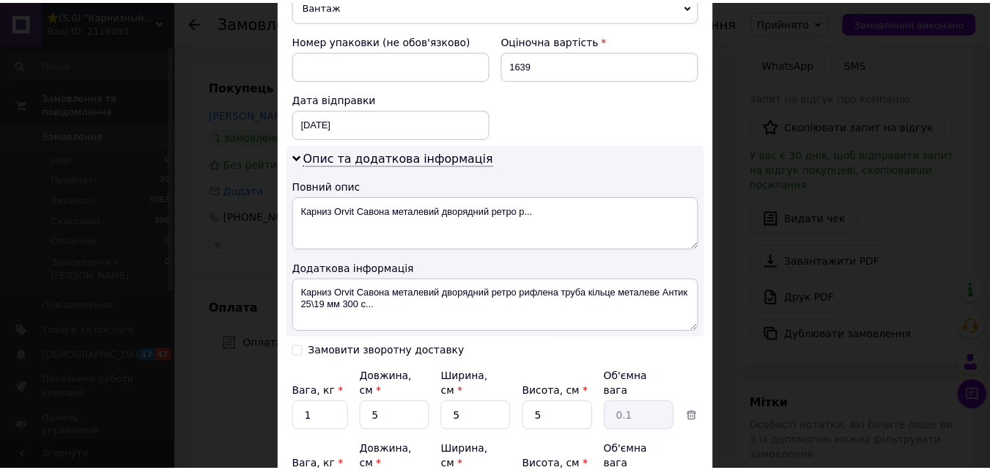
scroll to position [659, 0]
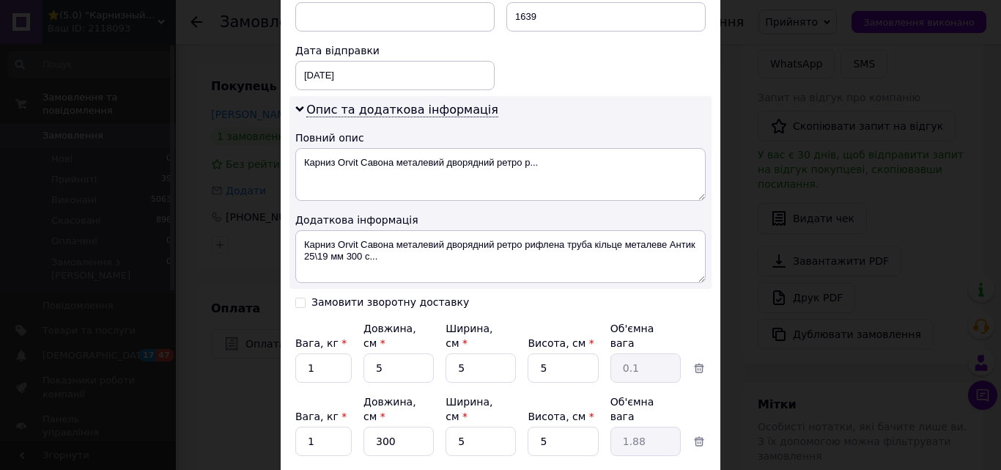
click at [775, 248] on div "× Редагування доставки Спосіб доставки Нова Пошта (платна) Платник Отримувач Ві…" at bounding box center [500, 235] width 1001 height 470
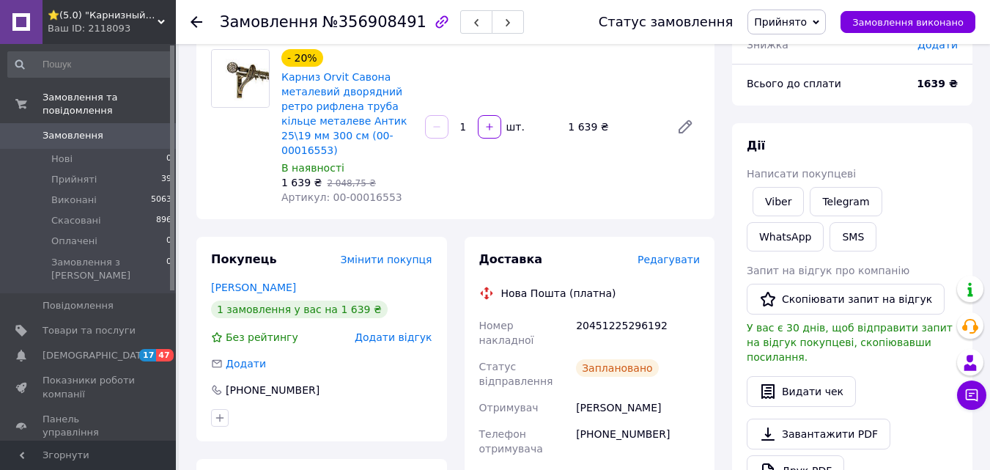
scroll to position [220, 0]
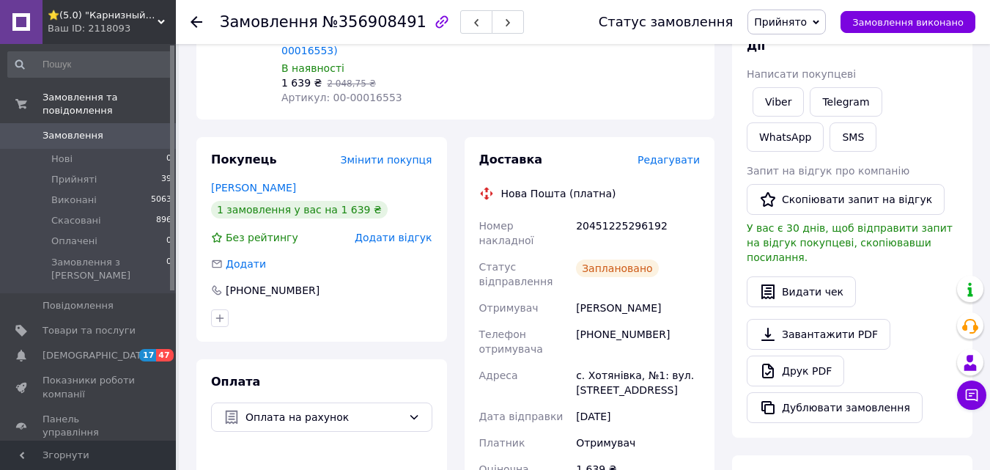
click at [619, 216] on div "20451225296192" at bounding box center [638, 232] width 130 height 41
click at [617, 223] on div "20451225296192" at bounding box center [638, 232] width 130 height 41
copy div "20451225296192"
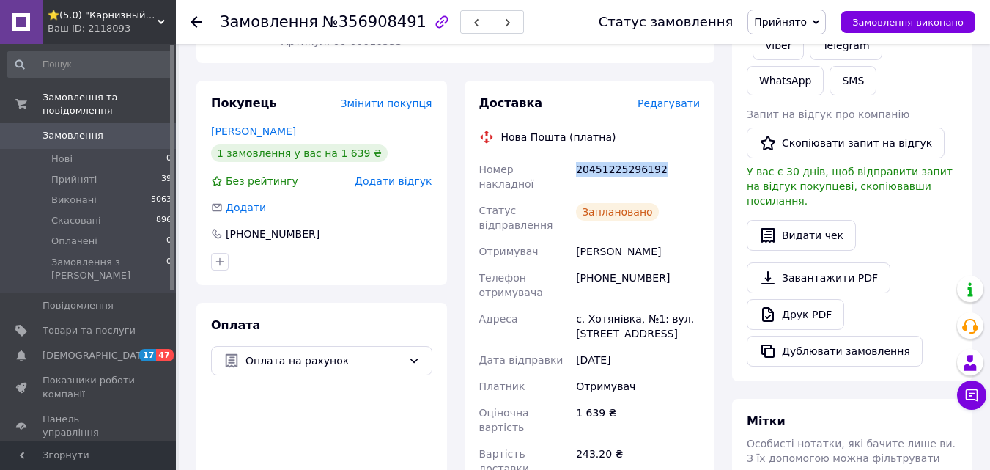
scroll to position [440, 0]
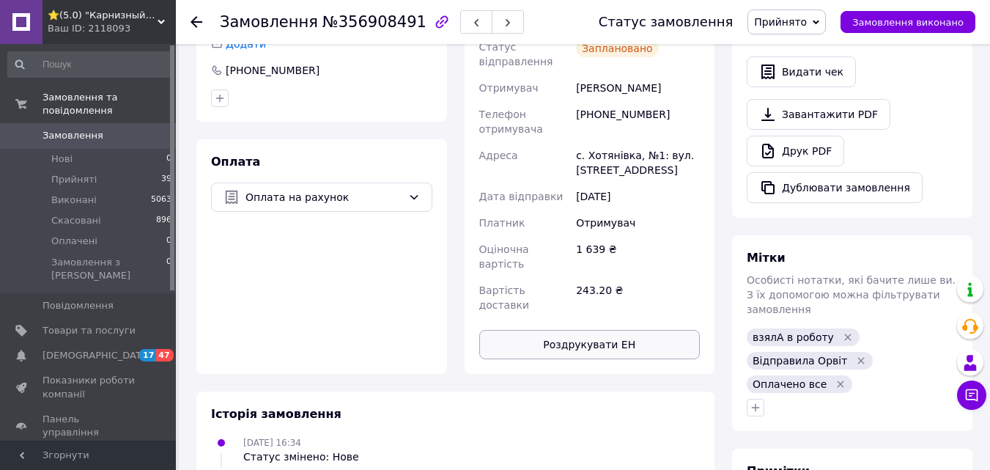
click at [615, 330] on button "Роздрукувати ЕН" at bounding box center [589, 344] width 221 height 29
click at [166, 173] on span "39" at bounding box center [166, 179] width 10 height 13
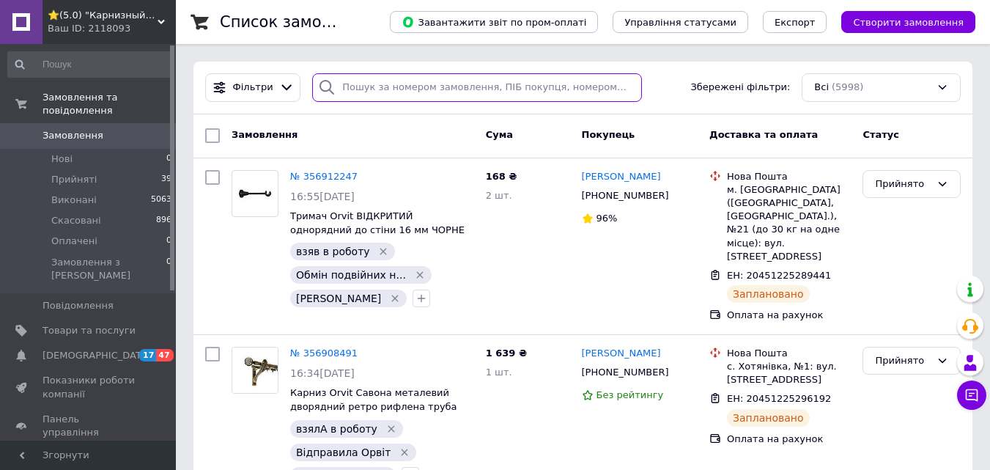
paste input "[PHONE_NUMBER]"
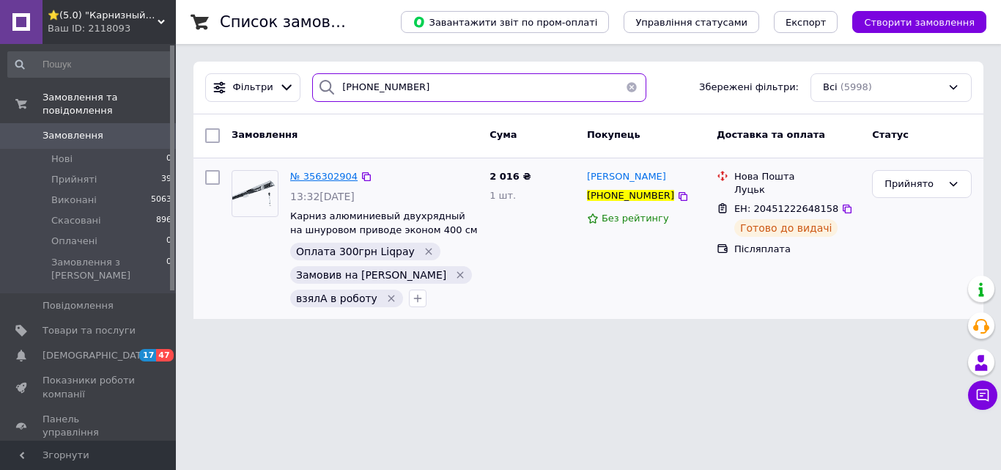
type input "[PHONE_NUMBER]"
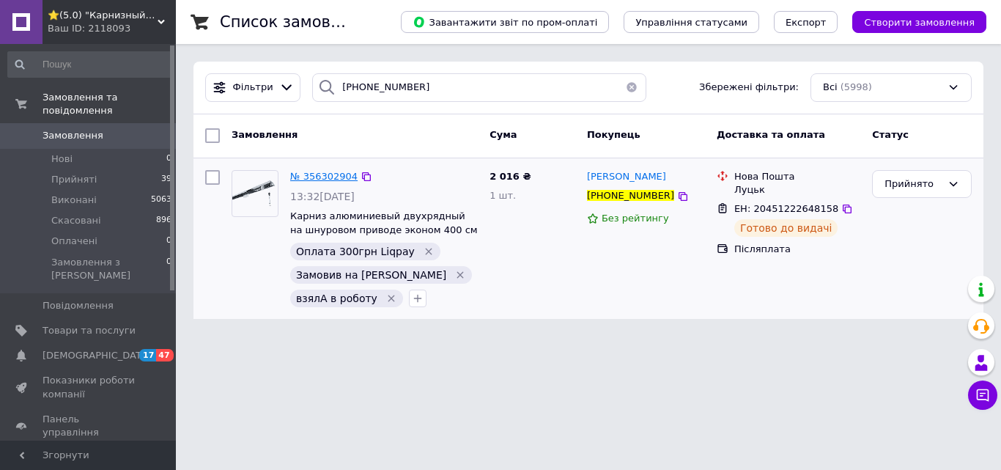
click at [322, 177] on span "№ 356302904" at bounding box center [323, 176] width 67 height 11
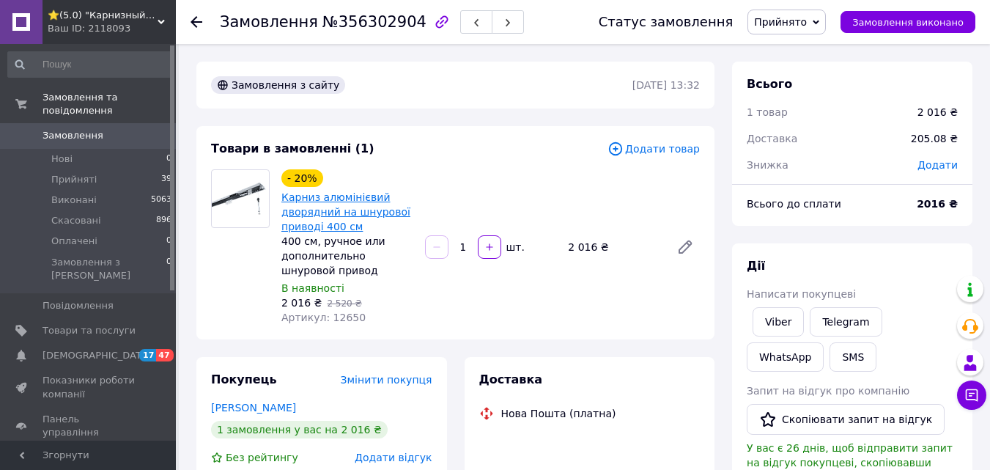
scroll to position [214, 0]
click at [335, 211] on link "Карниз алюмінієвий дворядний на шнурової приводі 400 см" at bounding box center [345, 211] width 129 height 41
click at [129, 169] on li "Прийняті 39" at bounding box center [90, 179] width 180 height 21
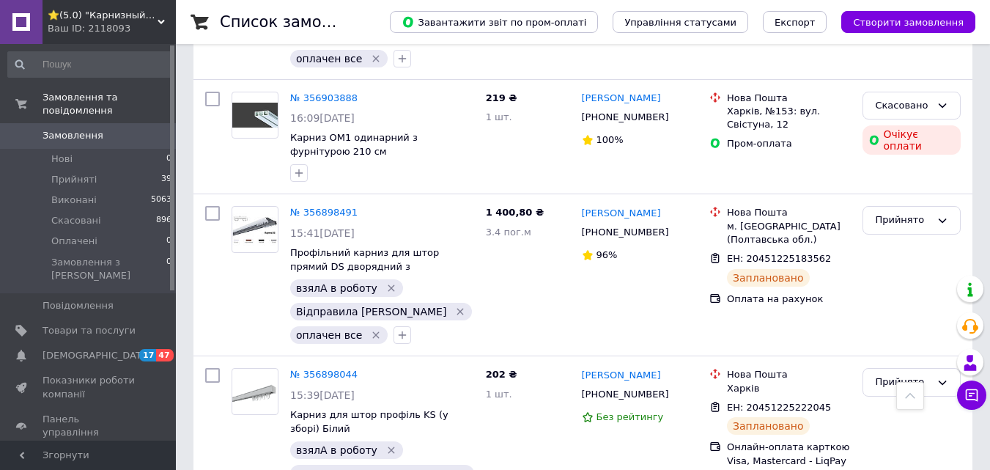
scroll to position [806, 0]
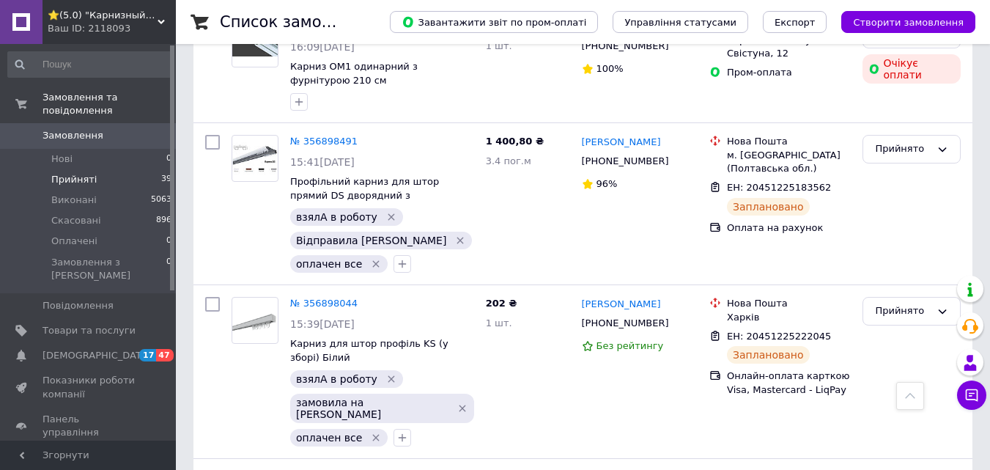
click at [86, 169] on li "Прийняті 39" at bounding box center [90, 179] width 180 height 21
